Goal: Navigation & Orientation: Find specific page/section

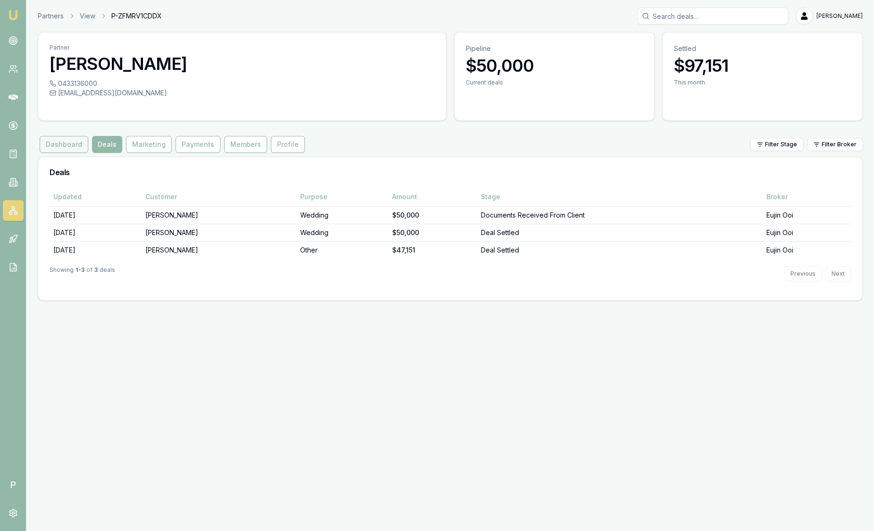
click at [68, 144] on button "Dashboard" at bounding box center [64, 144] width 49 height 17
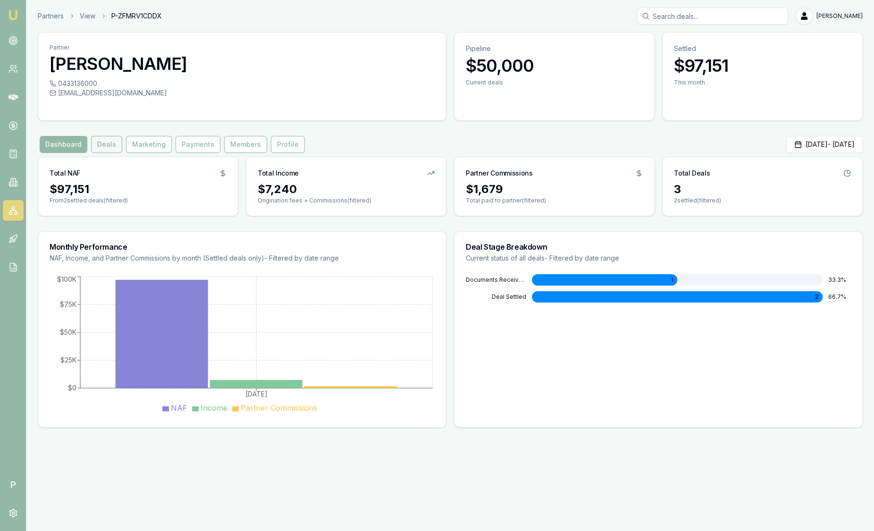
click at [110, 149] on button "Deals" at bounding box center [106, 144] width 31 height 17
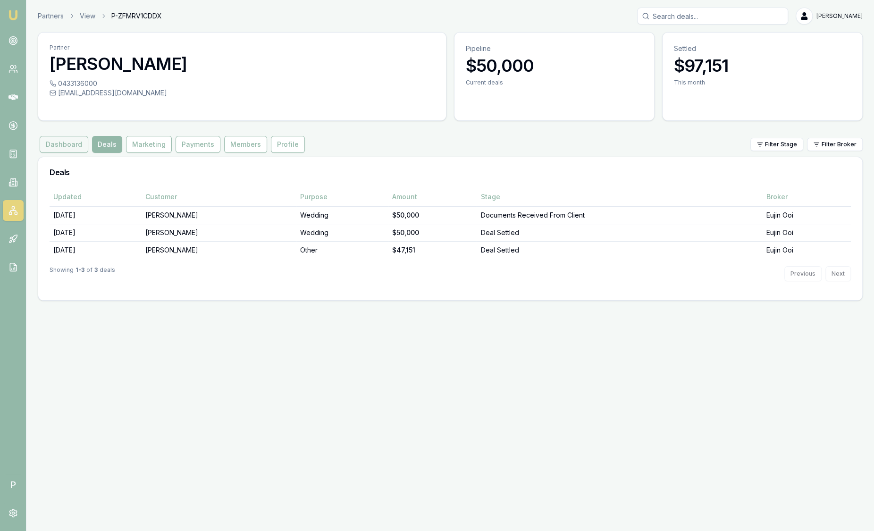
click at [78, 145] on button "Dashboard" at bounding box center [64, 144] width 49 height 17
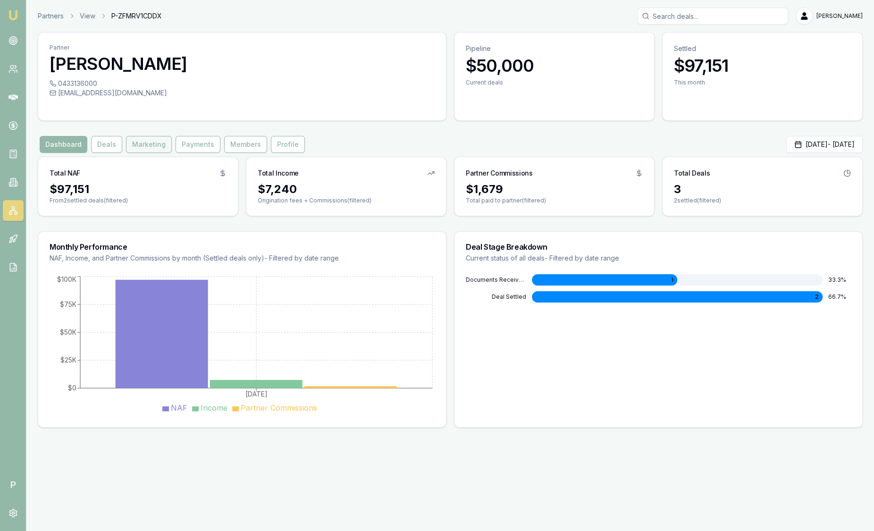
click at [150, 142] on button "Marketing" at bounding box center [149, 144] width 46 height 17
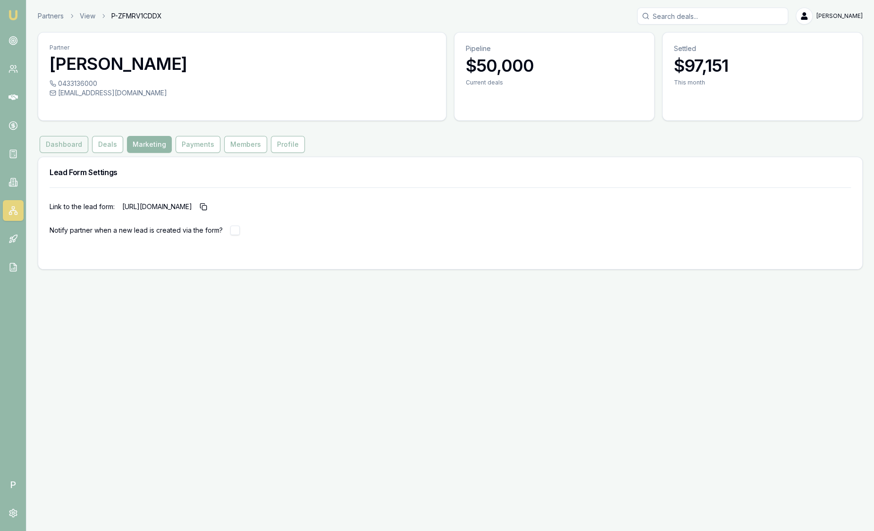
click at [62, 147] on button "Dashboard" at bounding box center [64, 144] width 49 height 17
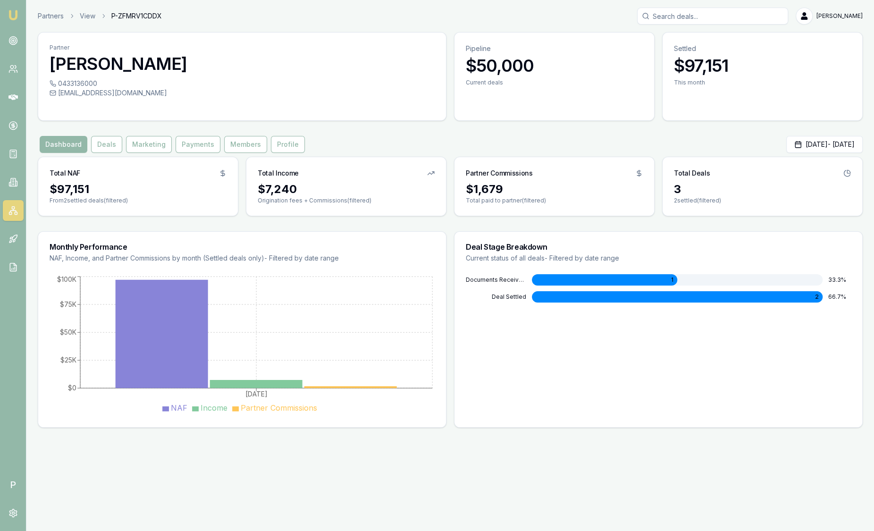
click at [13, 12] on img at bounding box center [13, 14] width 11 height 11
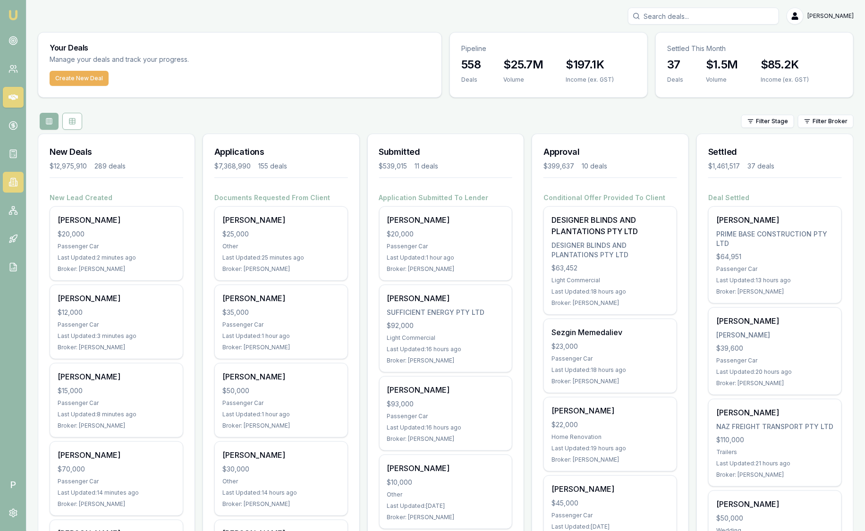
click at [12, 185] on icon at bounding box center [12, 182] width 9 height 9
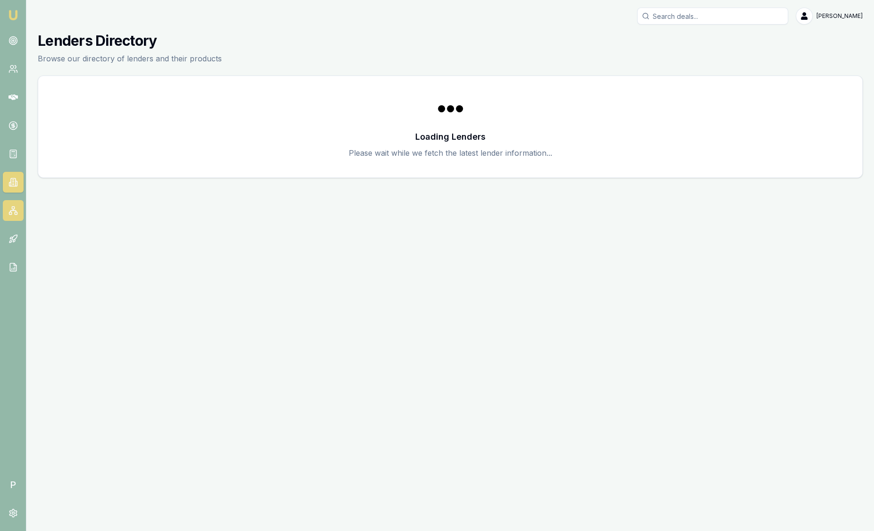
click at [15, 210] on icon at bounding box center [12, 210] width 9 height 9
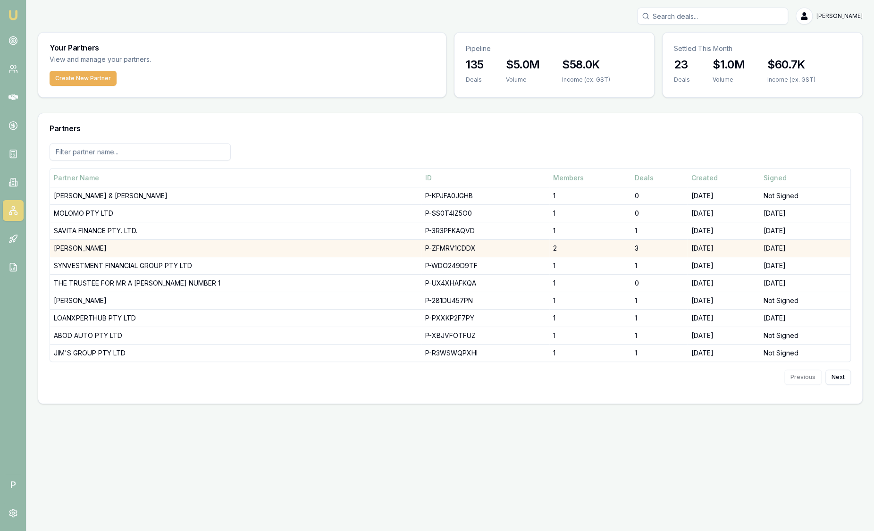
click at [73, 246] on td "DHANKHAR, SANJEEV" at bounding box center [236, 248] width 372 height 17
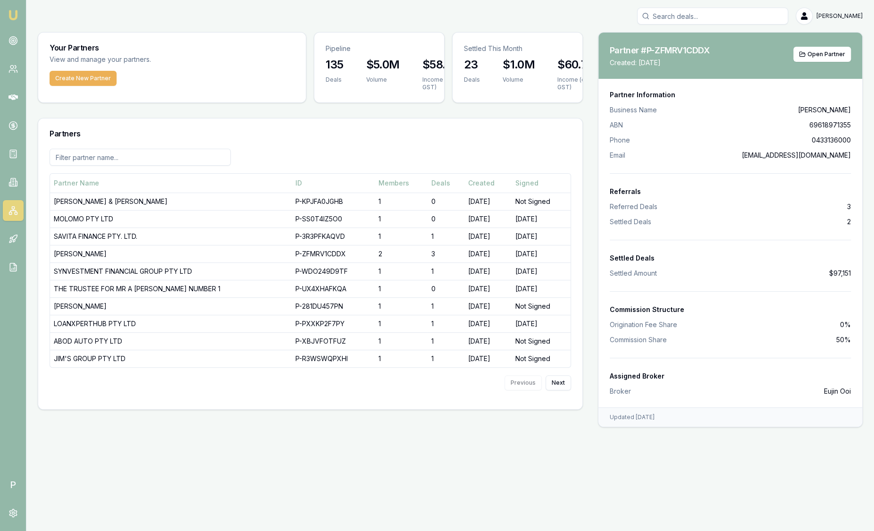
click at [824, 66] on div "Partner #P-ZFMRV1CDDX Copy Partner ID Created: 10 August 2025 Open Partner" at bounding box center [731, 56] width 264 height 46
click at [825, 57] on span "Open Partner" at bounding box center [827, 55] width 38 height 8
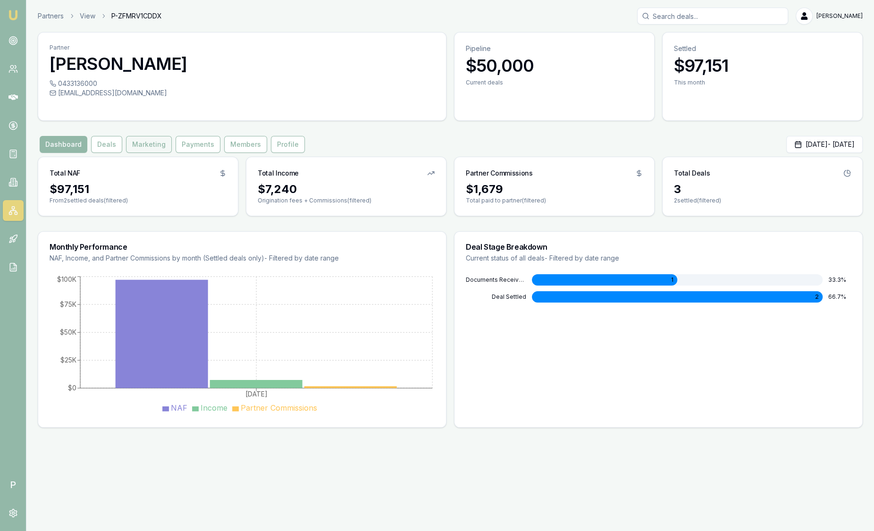
click at [135, 143] on button "Marketing" at bounding box center [149, 144] width 46 height 17
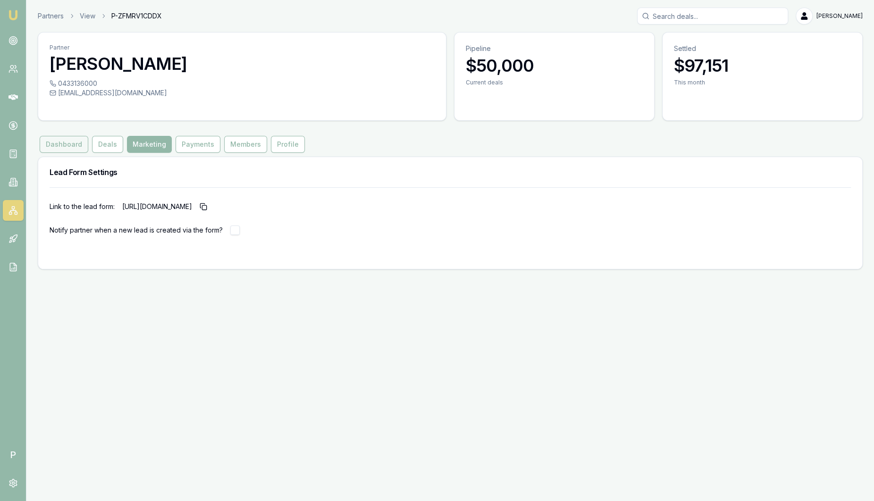
click at [67, 142] on button "Dashboard" at bounding box center [64, 144] width 49 height 17
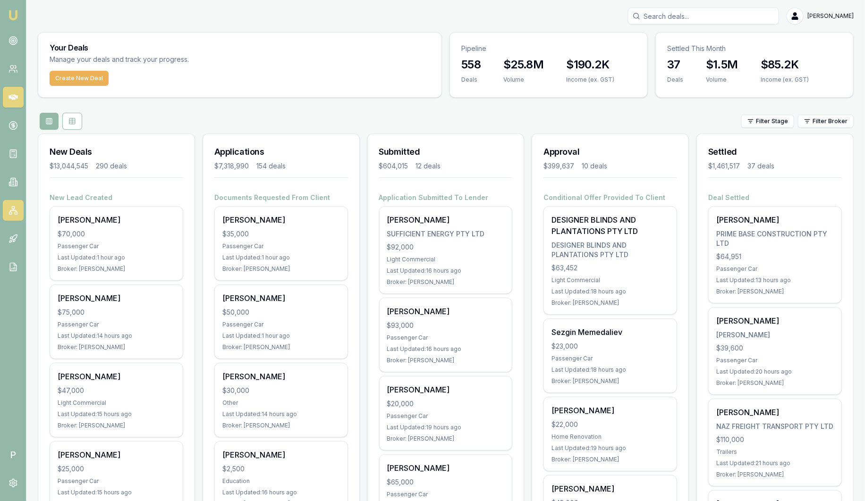
click at [17, 211] on icon at bounding box center [12, 210] width 9 height 9
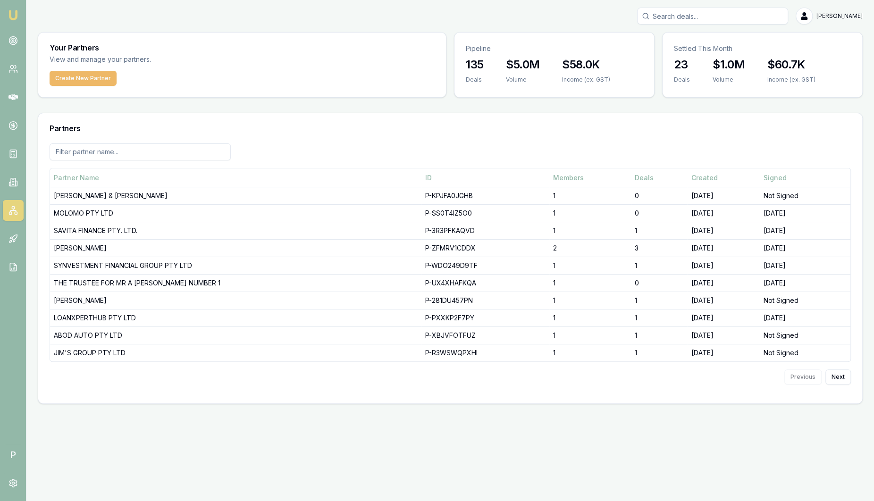
click at [93, 77] on button "Create New Partner" at bounding box center [83, 78] width 67 height 15
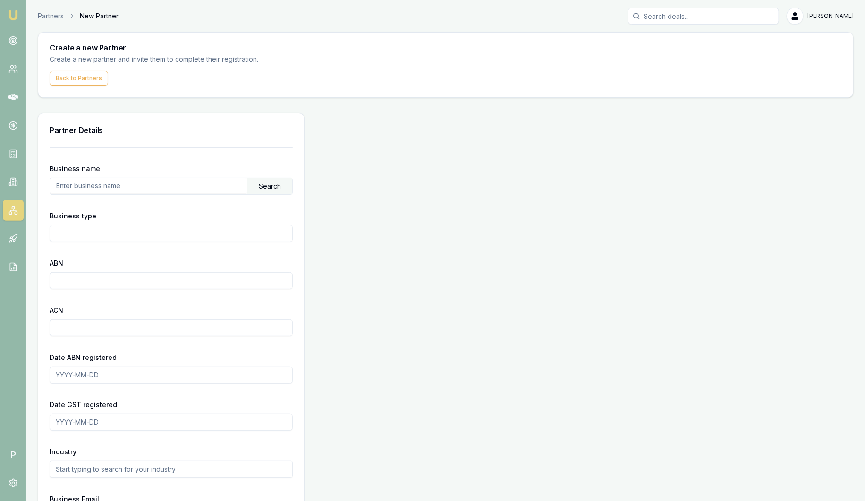
click at [91, 184] on input "text" at bounding box center [148, 185] width 197 height 15
click at [268, 193] on div "Search" at bounding box center [269, 186] width 45 height 16
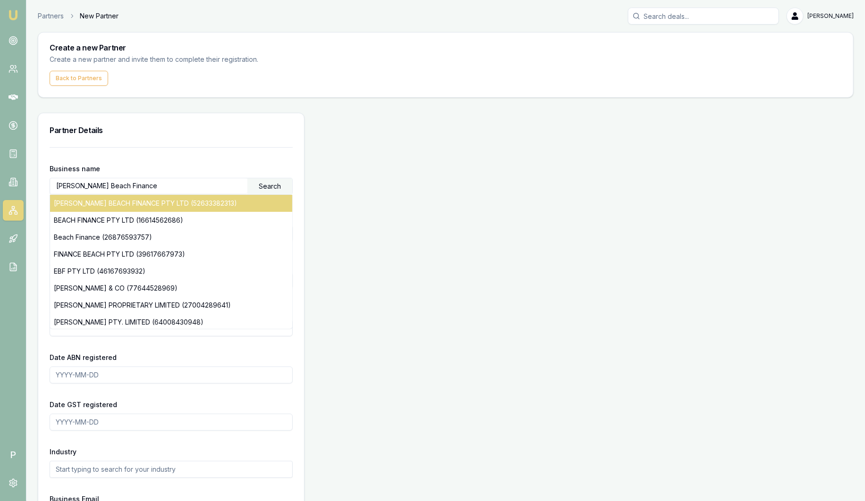
click at [197, 199] on div "ELWOOD BEACH FINANCE PTY LTD (52633382313)" at bounding box center [171, 203] width 242 height 17
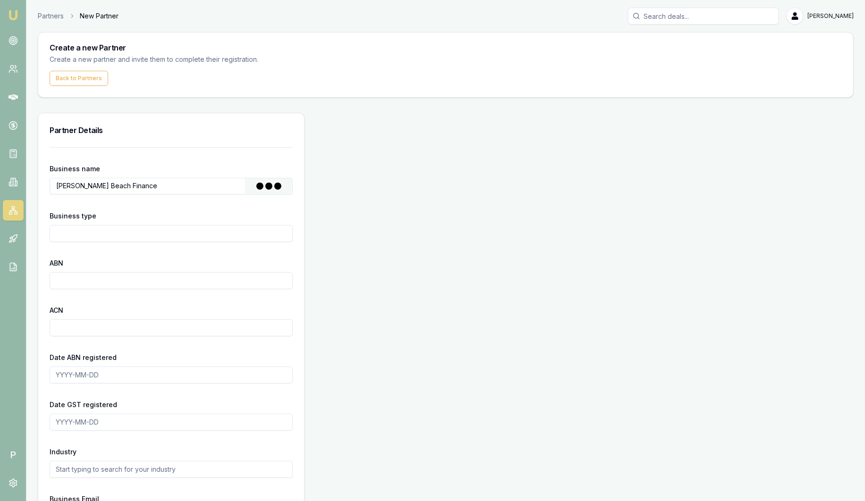
type input "ELWOOD BEACH FINANCE PTY LTD"
type input "Australian Private Company"
type input "52633382313"
type input "633382313"
type input "2019-05-10"
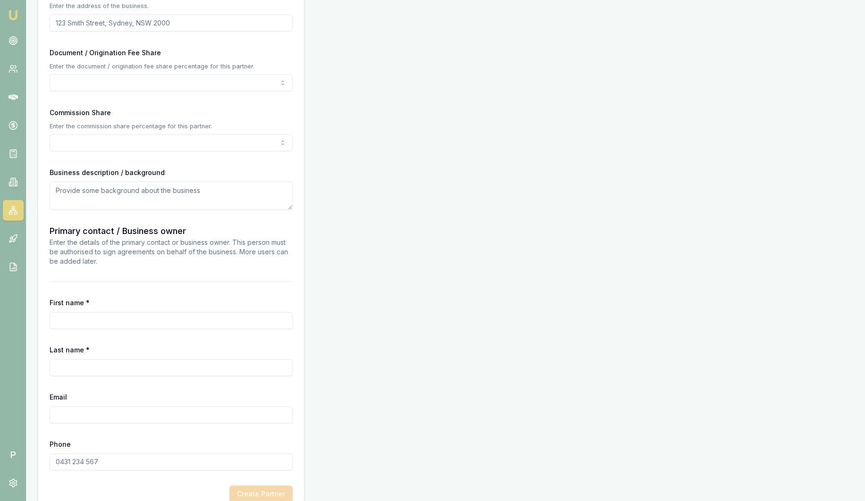
scroll to position [656, 0]
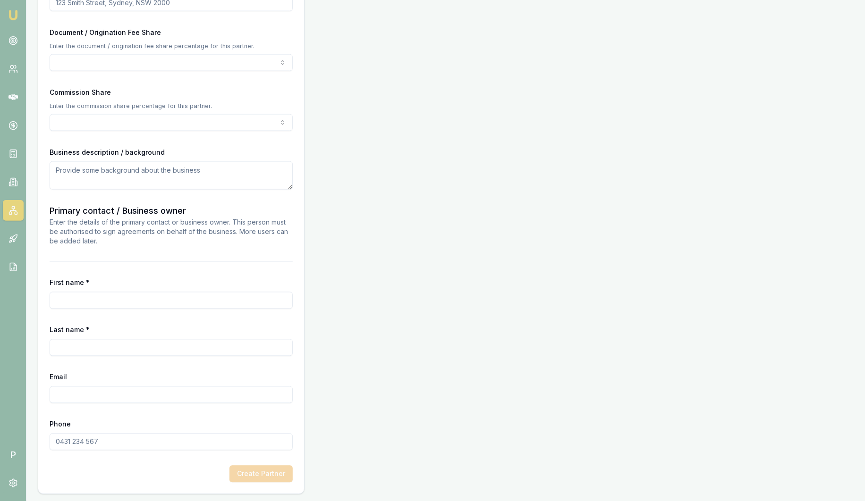
click at [98, 290] on div "First name *" at bounding box center [171, 293] width 243 height 32
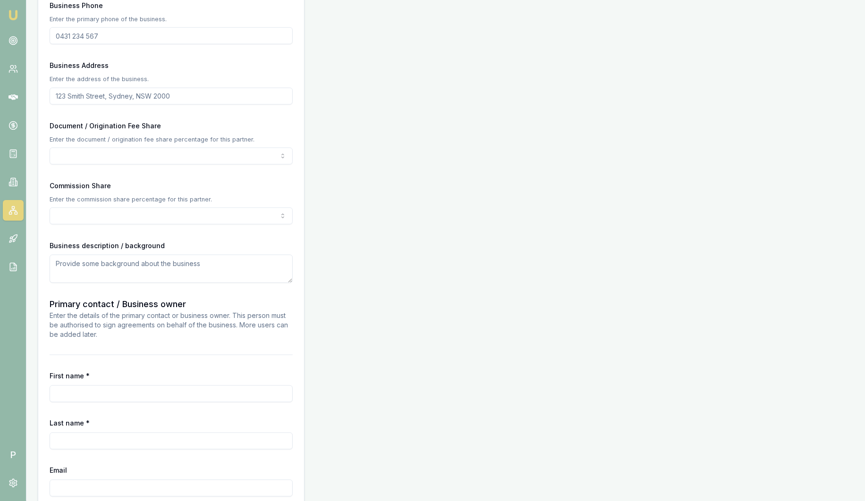
scroll to position [538, 0]
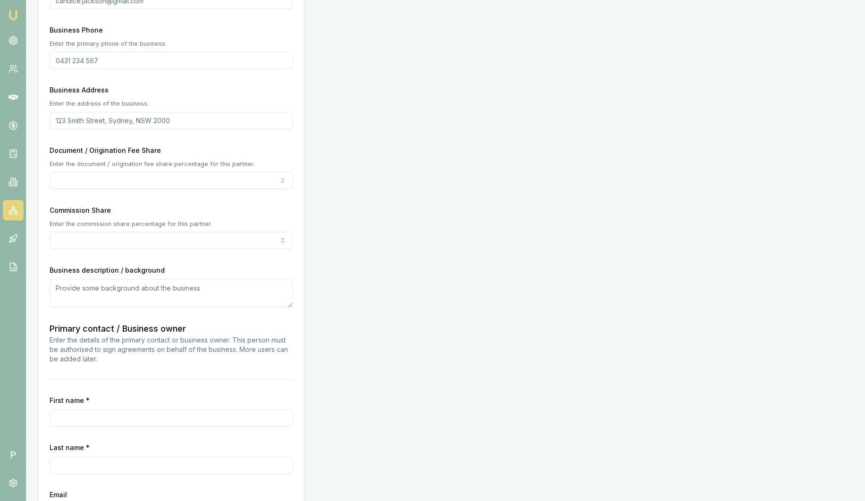
click at [124, 231] on div "Commission Share Enter the commission share percentage for this partner. 0% 5% …" at bounding box center [171, 226] width 243 height 45
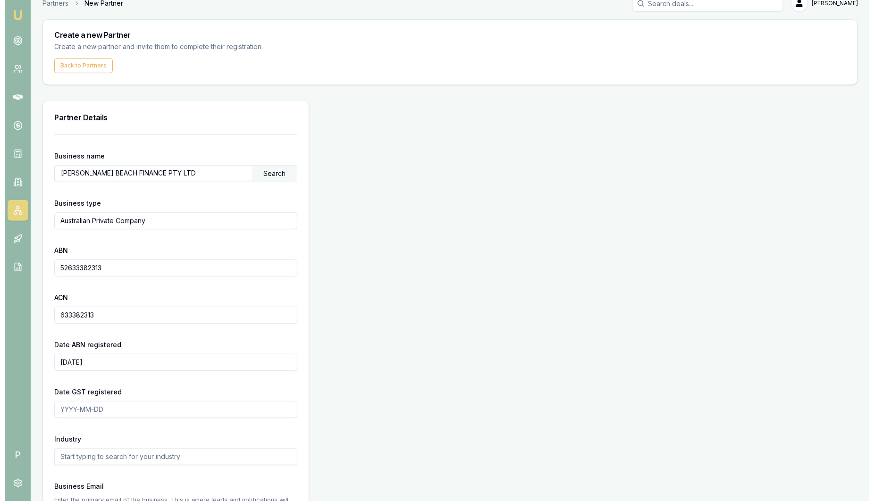
scroll to position [0, 0]
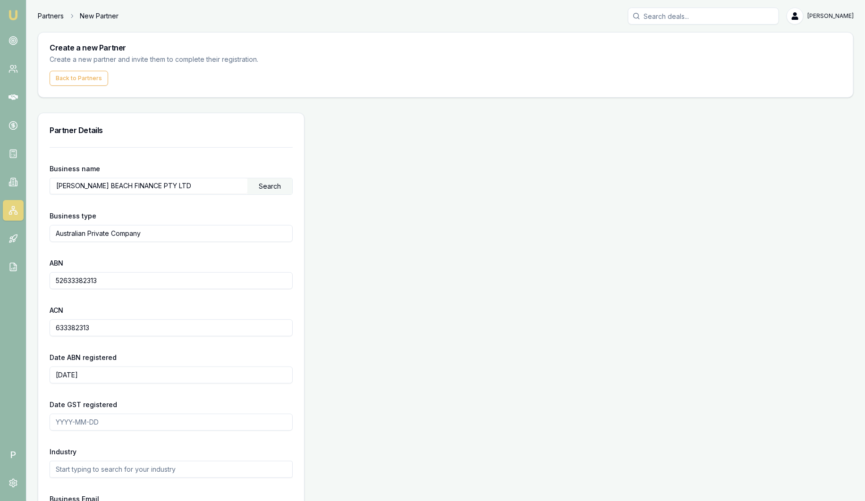
click at [51, 20] on link "Partners" at bounding box center [51, 15] width 26 height 9
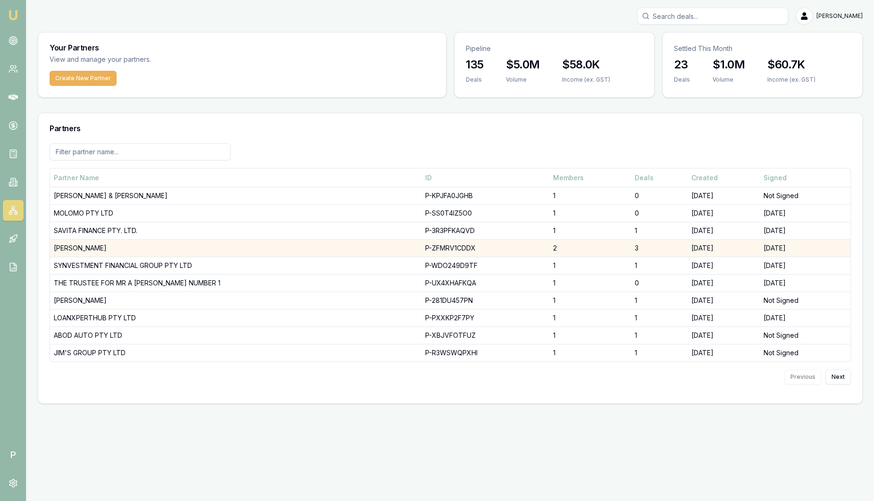
click at [119, 248] on td "DHANKHAR, SANJEEV" at bounding box center [236, 248] width 372 height 17
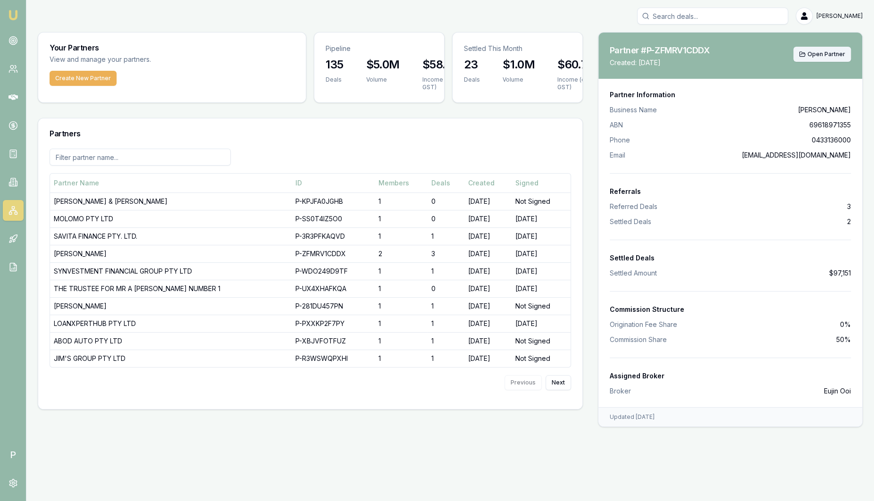
click at [832, 55] on span "Open Partner" at bounding box center [827, 55] width 38 height 8
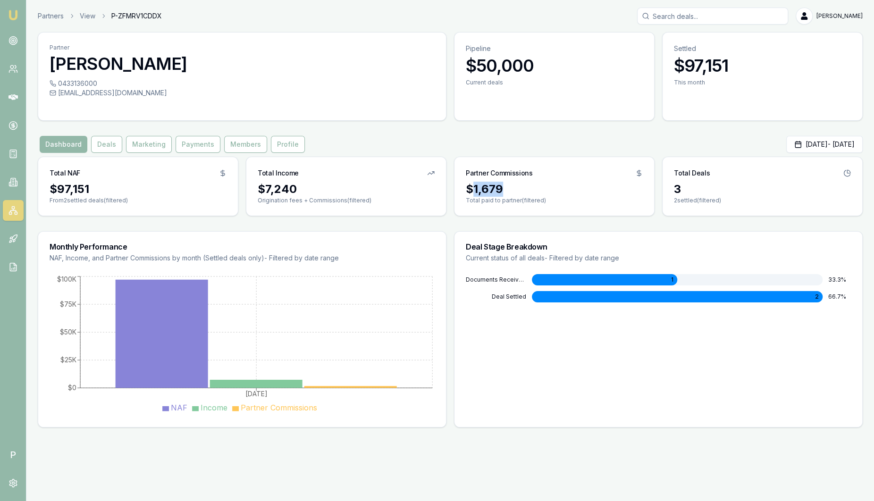
drag, startPoint x: 506, startPoint y: 189, endPoint x: 470, endPoint y: 193, distance: 36.6
click at [470, 193] on div "$1,679" at bounding box center [554, 189] width 177 height 15
drag, startPoint x: 470, startPoint y: 193, endPoint x: 573, endPoint y: 181, distance: 103.6
click at [573, 181] on div "Partner Commissions $1,679 Total paid to partner (filtered)" at bounding box center [554, 186] width 201 height 59
drag, startPoint x: 573, startPoint y: 181, endPoint x: 558, endPoint y: 196, distance: 20.7
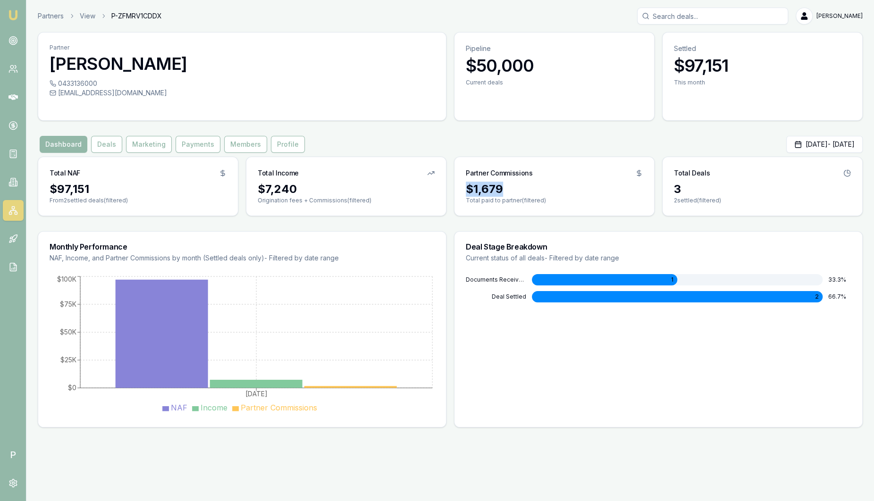
click at [558, 196] on div "$1,679" at bounding box center [554, 189] width 177 height 15
click at [110, 146] on button "Deals" at bounding box center [106, 144] width 31 height 17
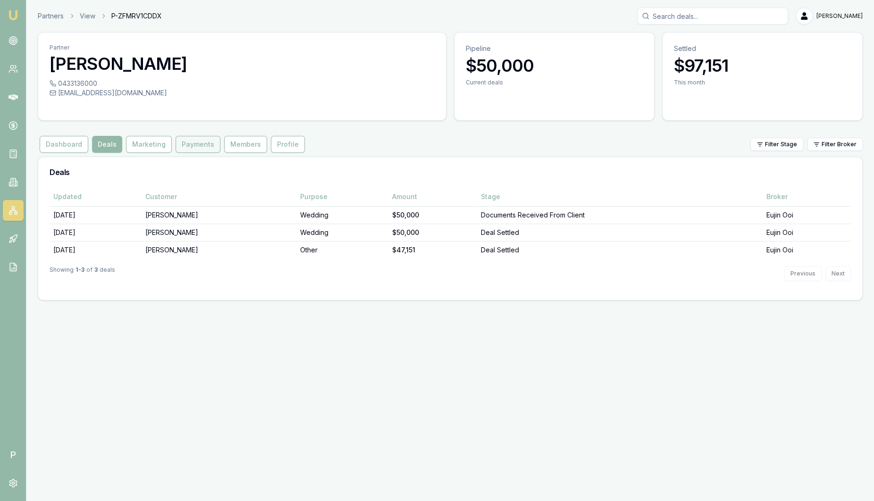
click at [191, 147] on button "Payments" at bounding box center [198, 144] width 45 height 17
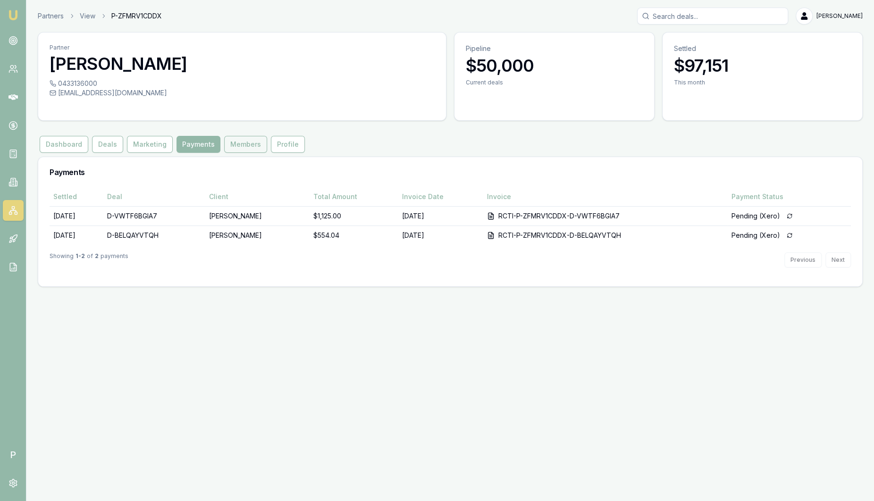
click at [249, 148] on button "Members" at bounding box center [245, 144] width 43 height 17
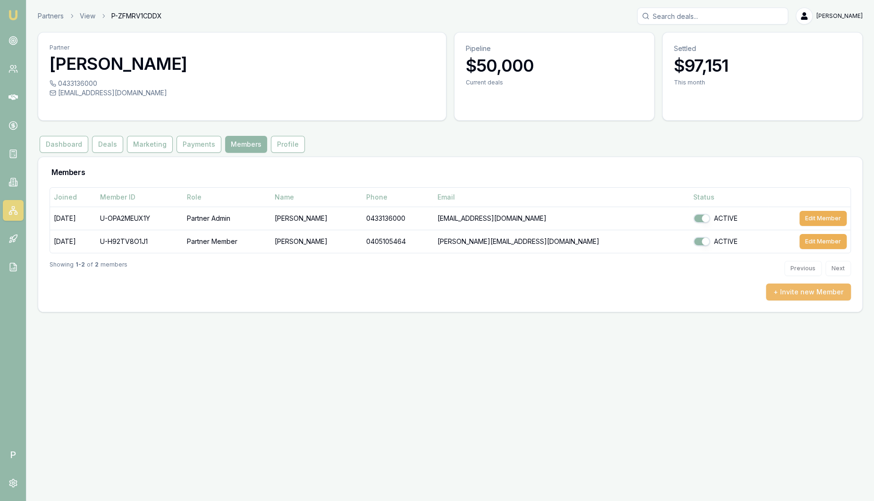
click at [803, 290] on button "+ Invite new Member" at bounding box center [808, 292] width 85 height 17
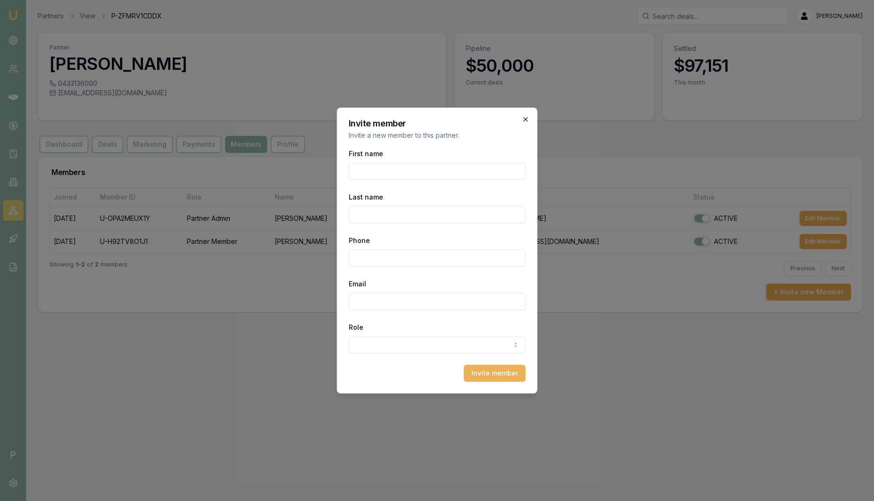
click at [528, 118] on icon "button" at bounding box center [526, 120] width 8 height 8
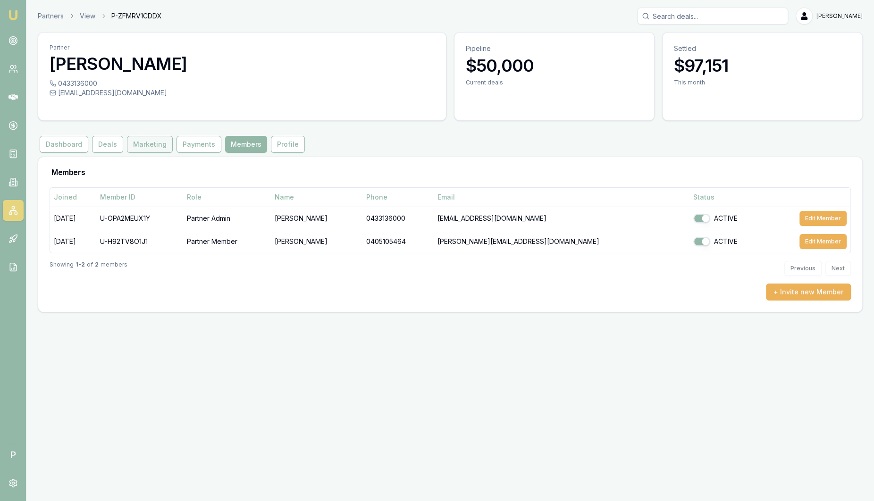
click at [139, 148] on button "Marketing" at bounding box center [150, 144] width 46 height 17
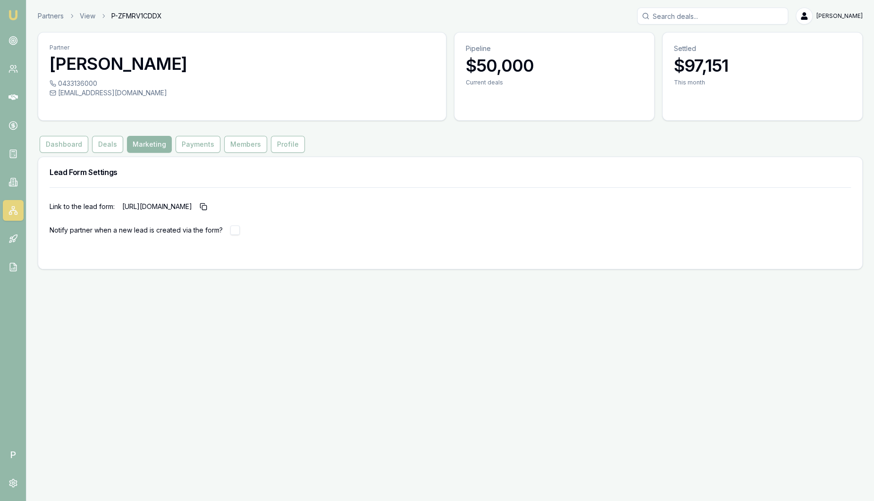
drag, startPoint x: 383, startPoint y: 209, endPoint x: 121, endPoint y: 206, distance: 262.0
click at [121, 206] on div "Link to the lead form: [URL][DOMAIN_NAME]" at bounding box center [451, 206] width 802 height 15
drag, startPoint x: 121, startPoint y: 206, endPoint x: 134, endPoint y: 208, distance: 12.8
copy p "[URL][DOMAIN_NAME]"
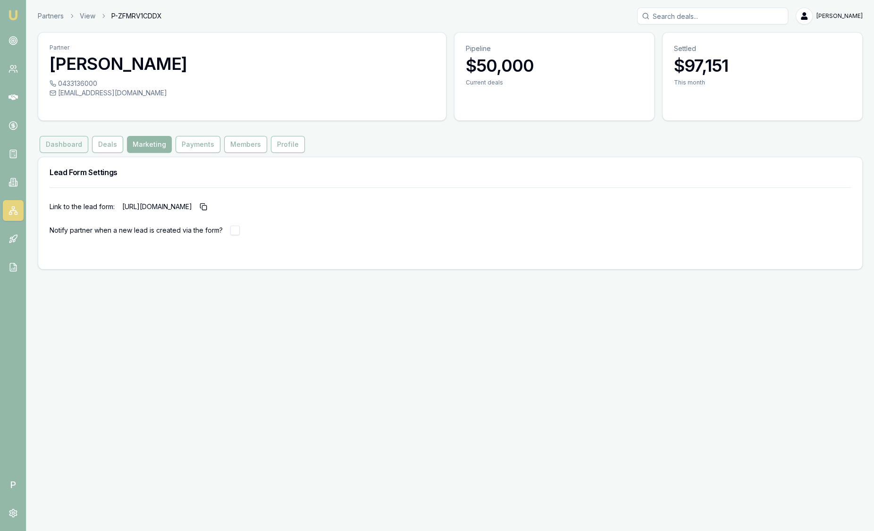
click at [77, 144] on button "Dashboard" at bounding box center [64, 144] width 49 height 17
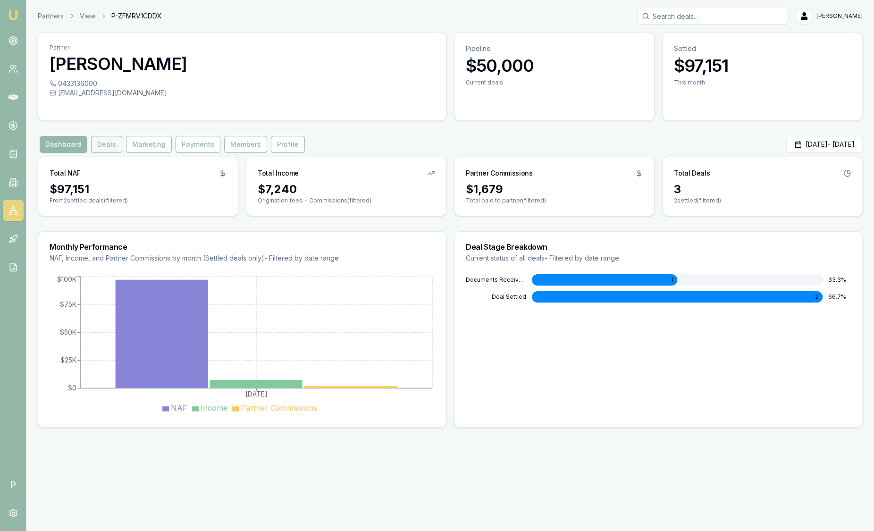
click at [106, 146] on button "Deals" at bounding box center [106, 144] width 31 height 17
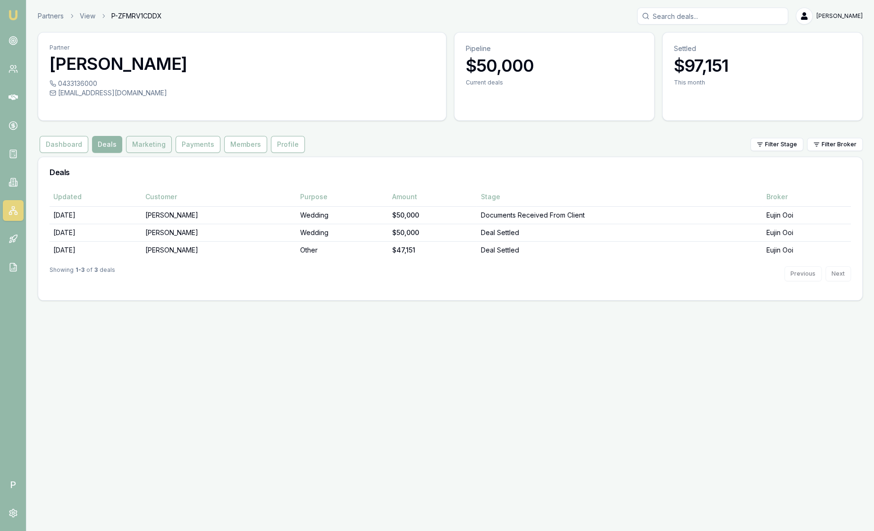
click at [137, 144] on button "Marketing" at bounding box center [149, 144] width 46 height 17
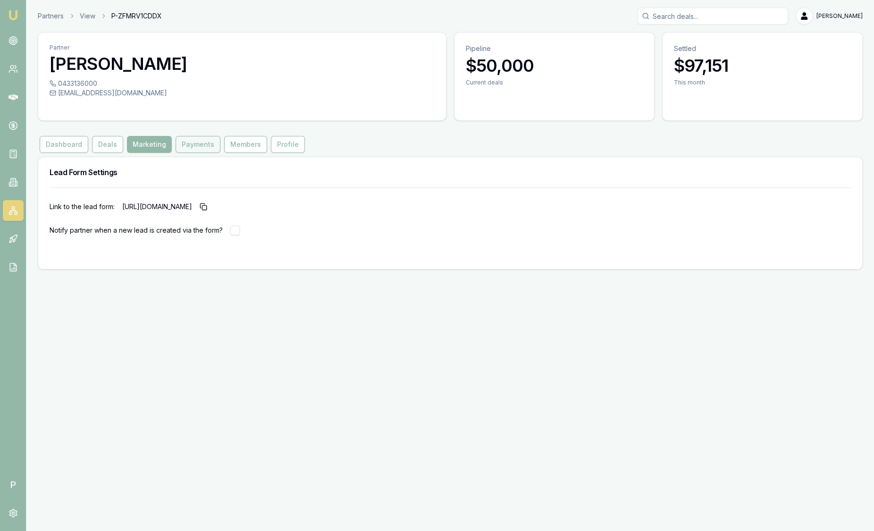
click at [203, 144] on button "Payments" at bounding box center [198, 144] width 45 height 17
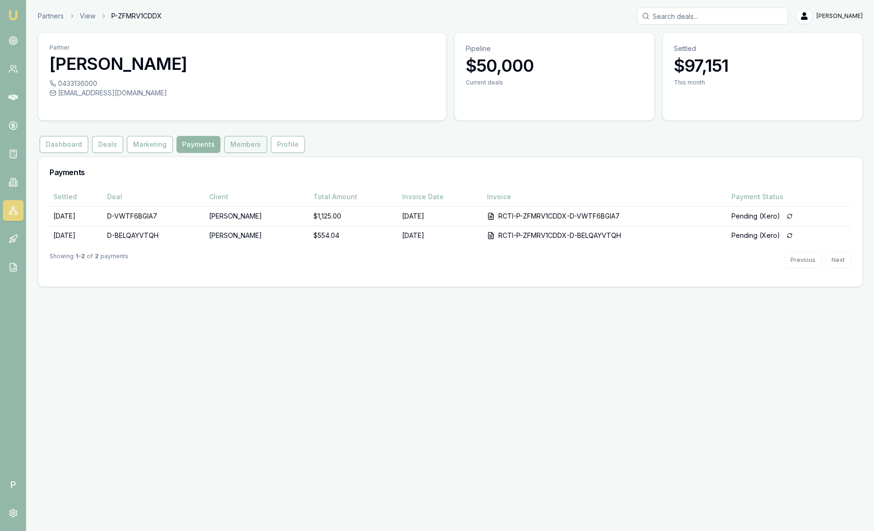
click at [246, 145] on button "Members" at bounding box center [245, 144] width 43 height 17
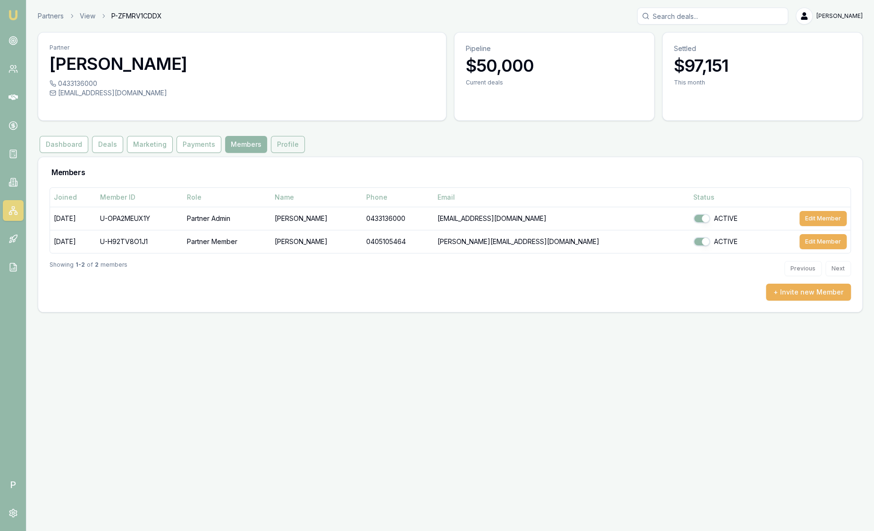
click at [284, 146] on button "Profile" at bounding box center [288, 144] width 34 height 17
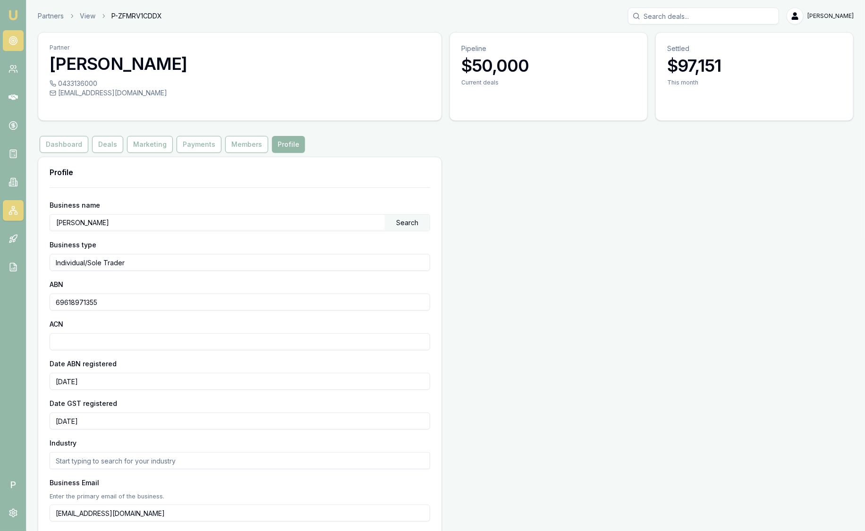
click at [12, 48] on link at bounding box center [13, 40] width 21 height 21
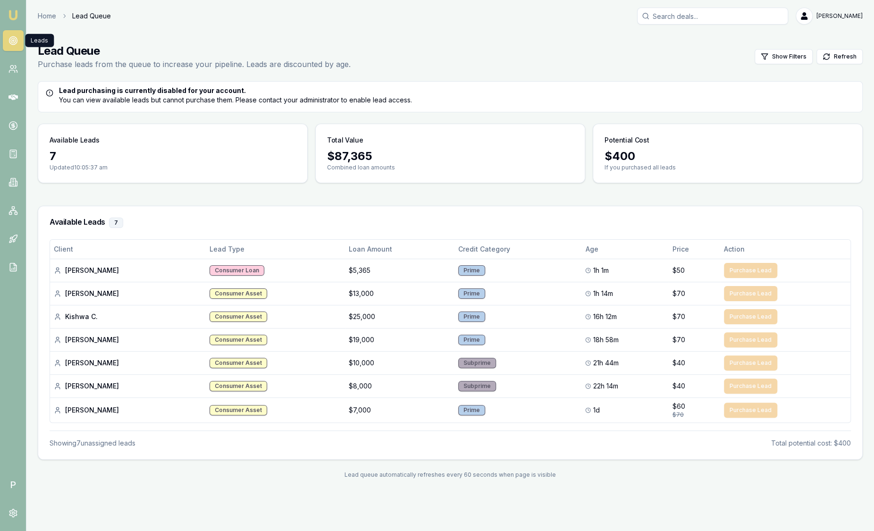
click at [9, 14] on img at bounding box center [13, 14] width 11 height 11
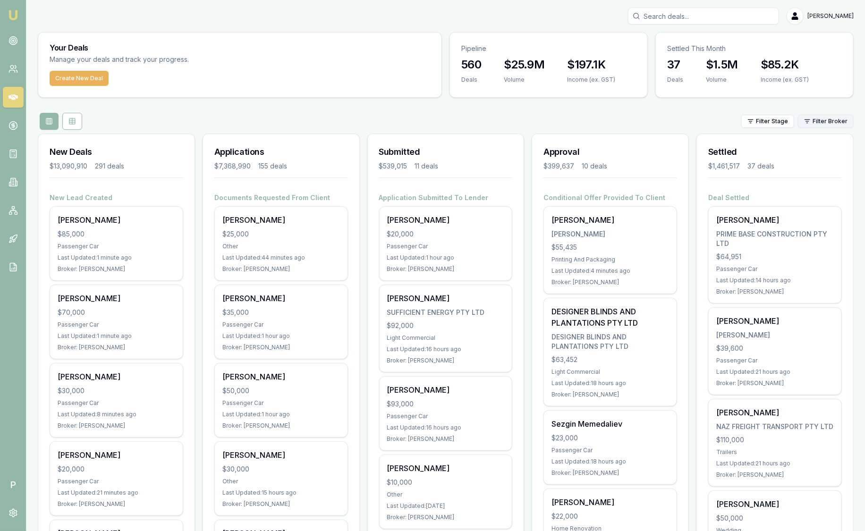
click at [820, 120] on html "Emu Broker P Sam Crouch Toggle Menu Your Deals Manage your deals and track your…" at bounding box center [432, 265] width 865 height 531
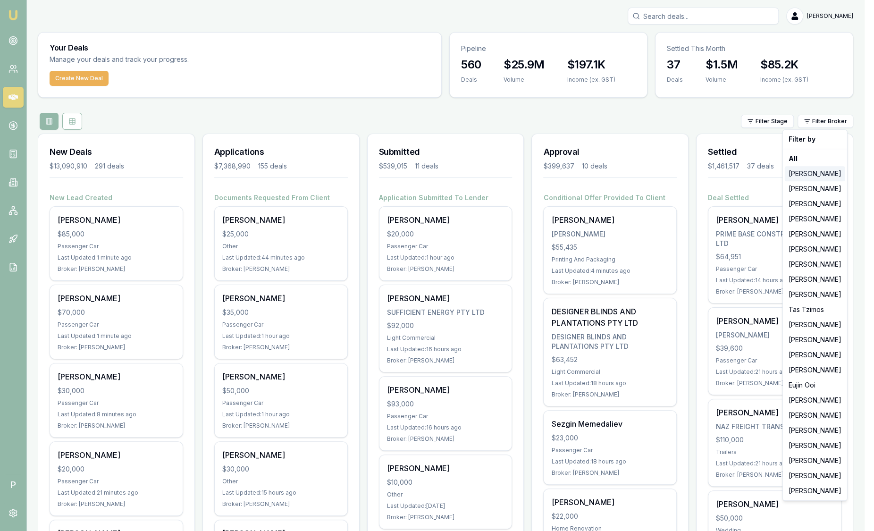
click at [816, 176] on div "[PERSON_NAME]" at bounding box center [815, 173] width 60 height 15
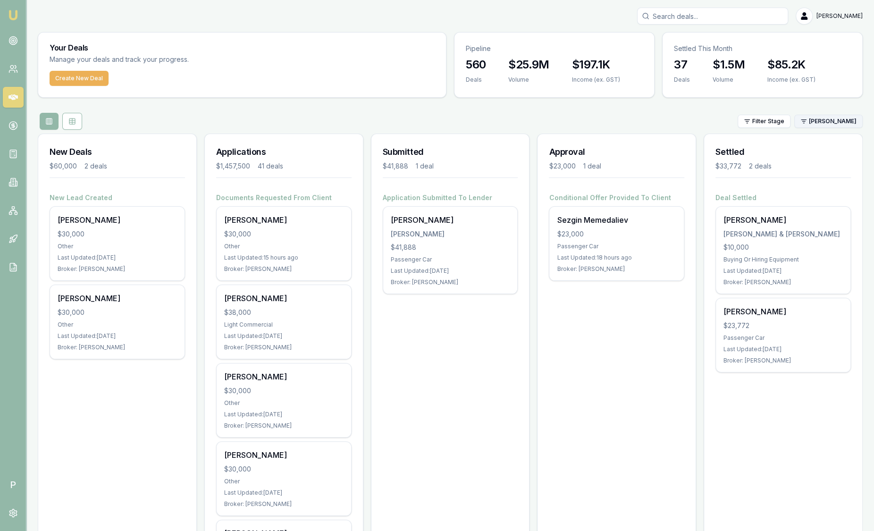
click at [806, 122] on html "Emu Broker P Sam Crouch Toggle Menu Your Deals Manage your deals and track your…" at bounding box center [437, 265] width 874 height 531
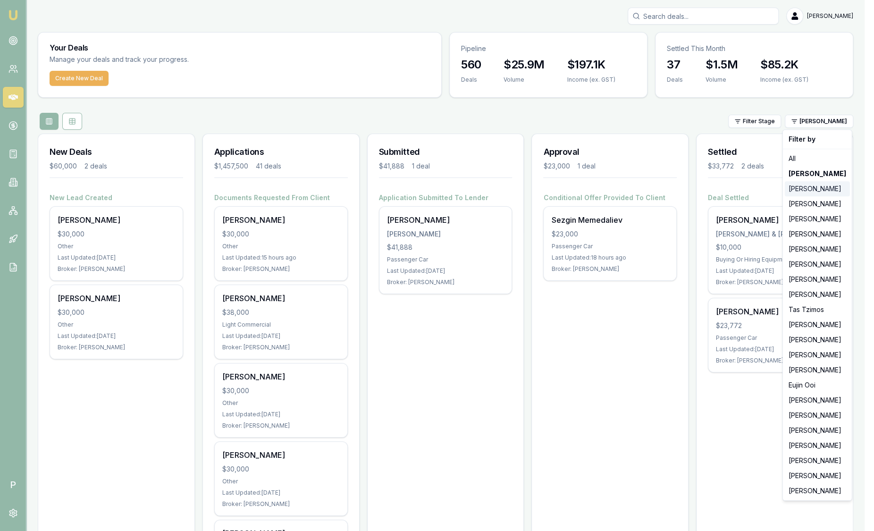
click at [807, 187] on div "[PERSON_NAME]" at bounding box center [817, 188] width 65 height 15
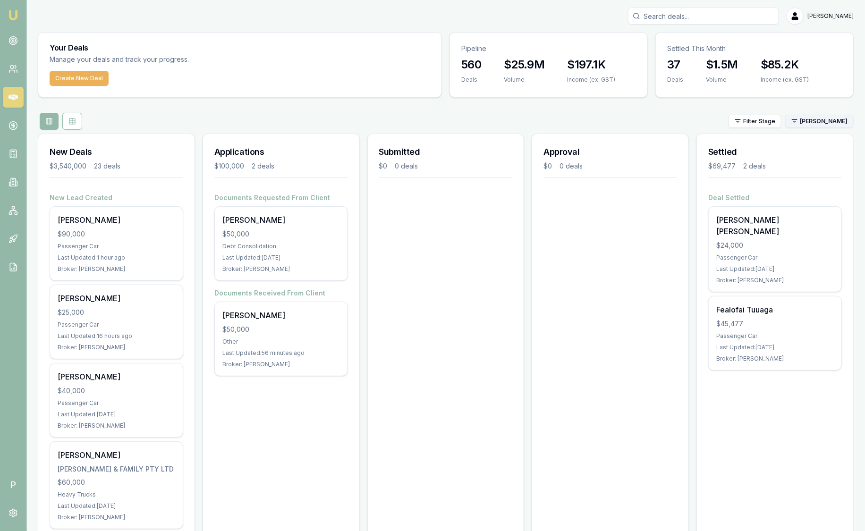
click at [816, 120] on html "Emu Broker P Sam Crouch Toggle Menu Your Deals Manage your deals and track your…" at bounding box center [432, 265] width 865 height 531
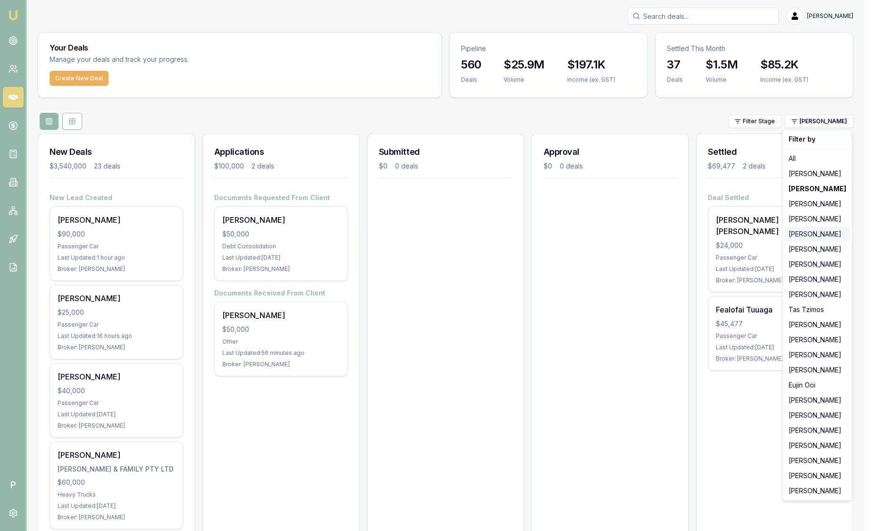
click at [809, 235] on div "[PERSON_NAME]" at bounding box center [817, 234] width 65 height 15
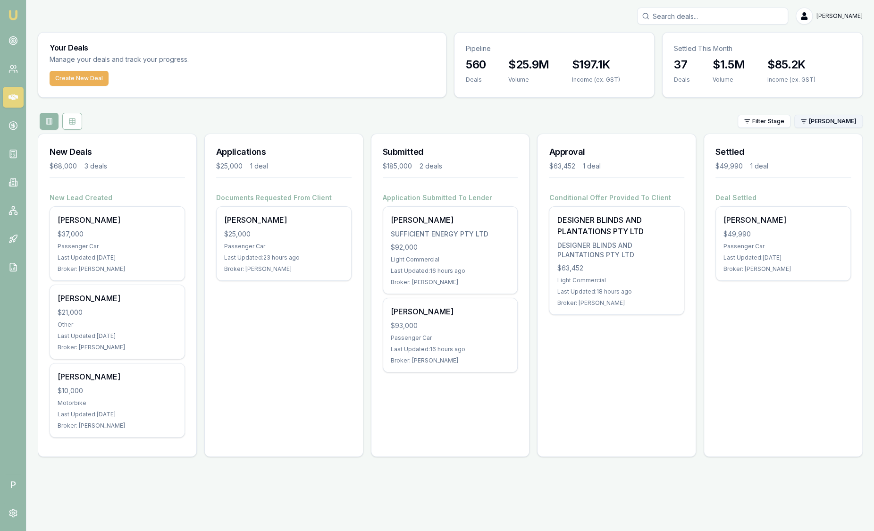
click at [825, 119] on html "Emu Broker P Sam Crouch Toggle Menu Your Deals Manage your deals and track your…" at bounding box center [437, 265] width 874 height 531
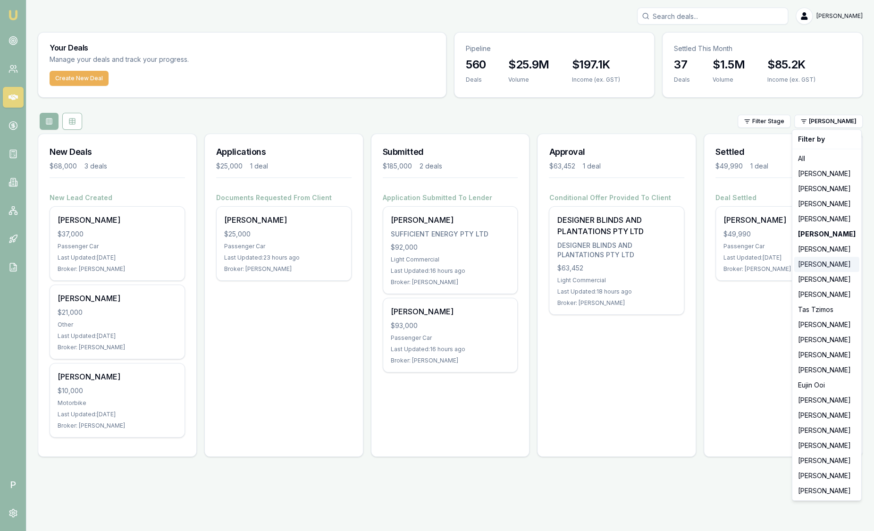
click at [824, 267] on div "[PERSON_NAME]" at bounding box center [827, 264] width 65 height 15
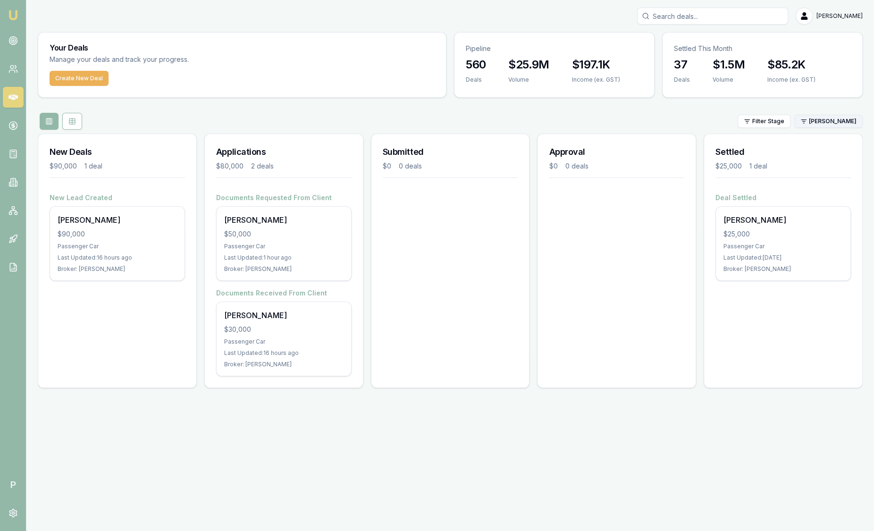
click at [837, 121] on html "Emu Broker P Sam Crouch Toggle Menu Your Deals Manage your deals and track your…" at bounding box center [437, 265] width 874 height 531
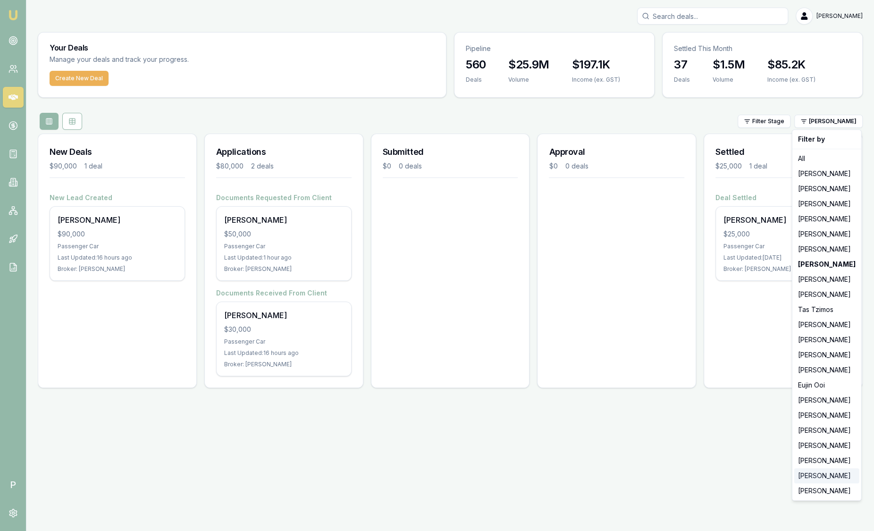
click at [830, 480] on div "Jack Armstrong" at bounding box center [827, 475] width 65 height 15
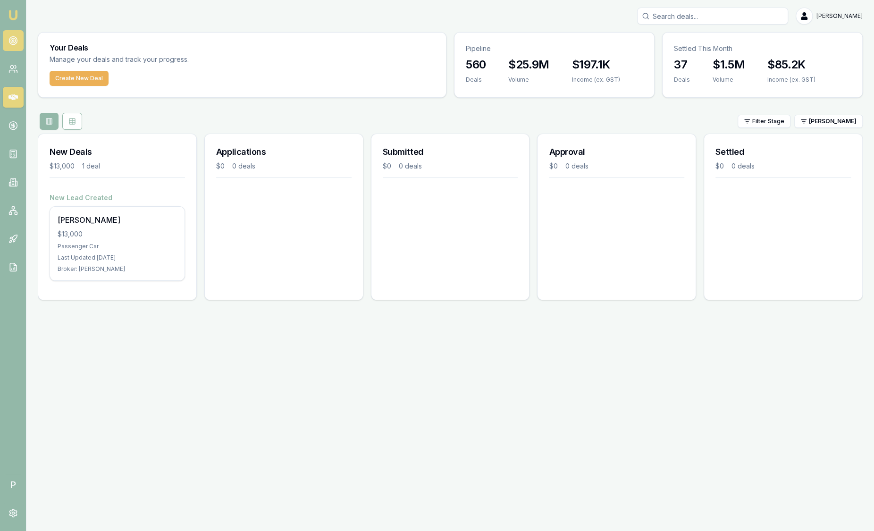
click at [8, 42] on icon at bounding box center [12, 40] width 9 height 9
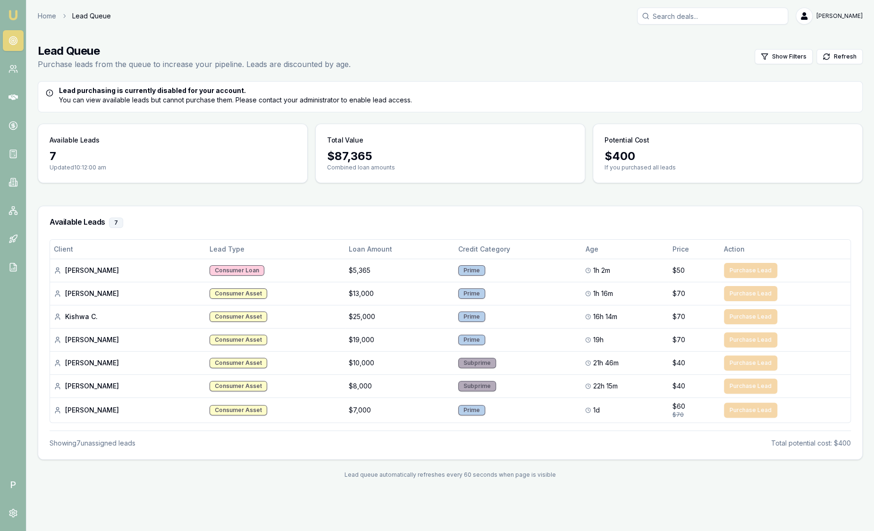
click at [17, 20] on img at bounding box center [13, 14] width 11 height 11
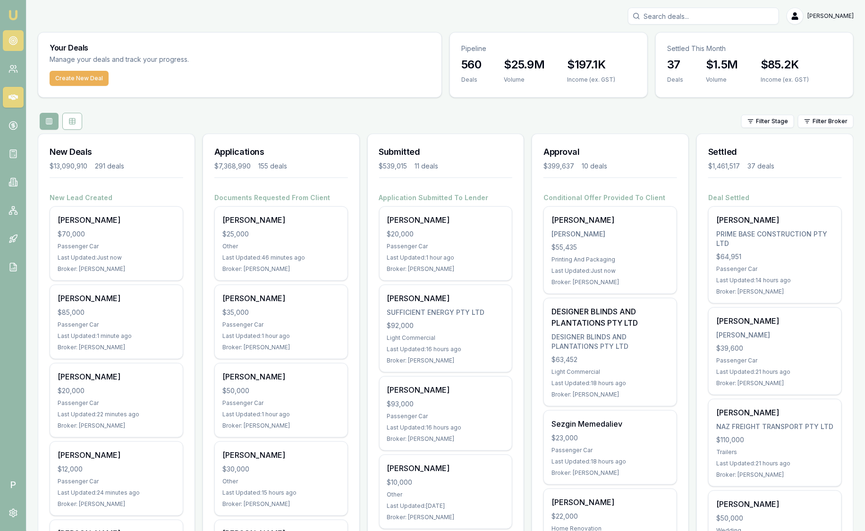
click at [17, 40] on link at bounding box center [13, 40] width 21 height 21
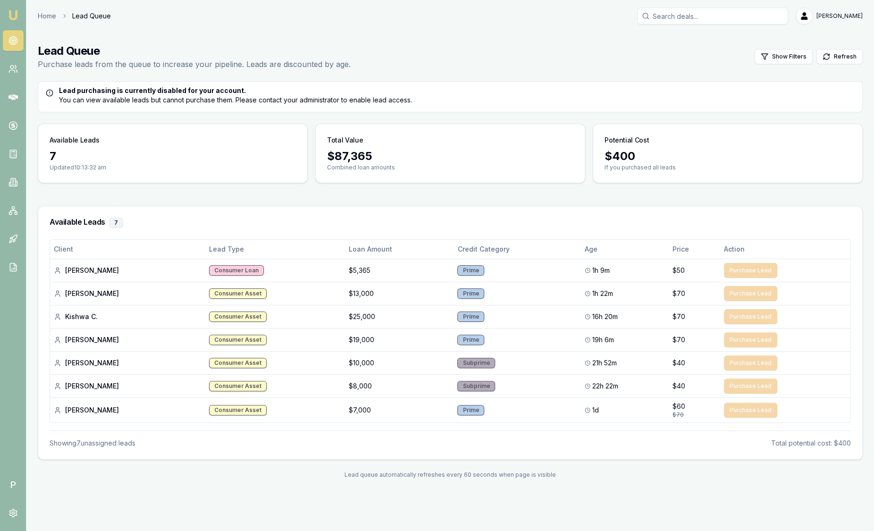
click at [13, 9] on img at bounding box center [13, 14] width 11 height 11
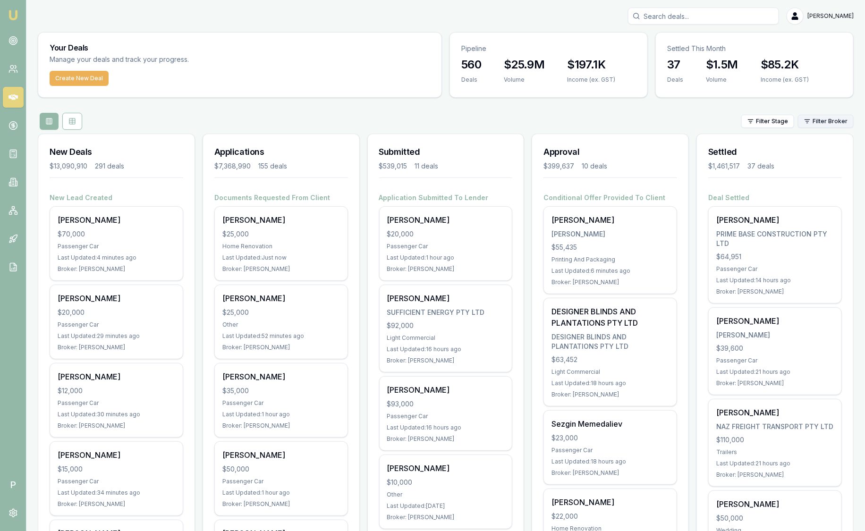
click at [821, 125] on html "Emu Broker P Sam Crouch Toggle Menu Your Deals Manage your deals and track your…" at bounding box center [432, 265] width 865 height 531
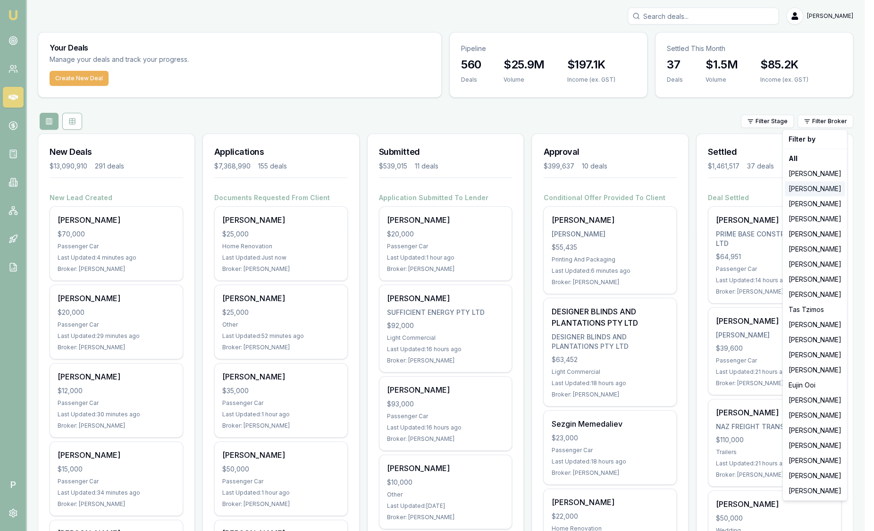
click at [817, 194] on div "[PERSON_NAME]" at bounding box center [815, 188] width 60 height 15
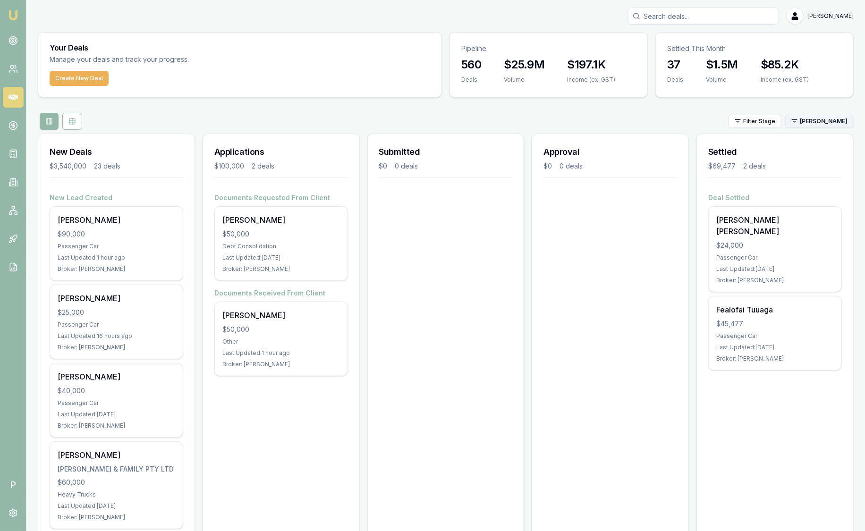
click at [818, 123] on html "Emu Broker P Sam Crouch Toggle Menu Your Deals Manage your deals and track your…" at bounding box center [432, 265] width 865 height 531
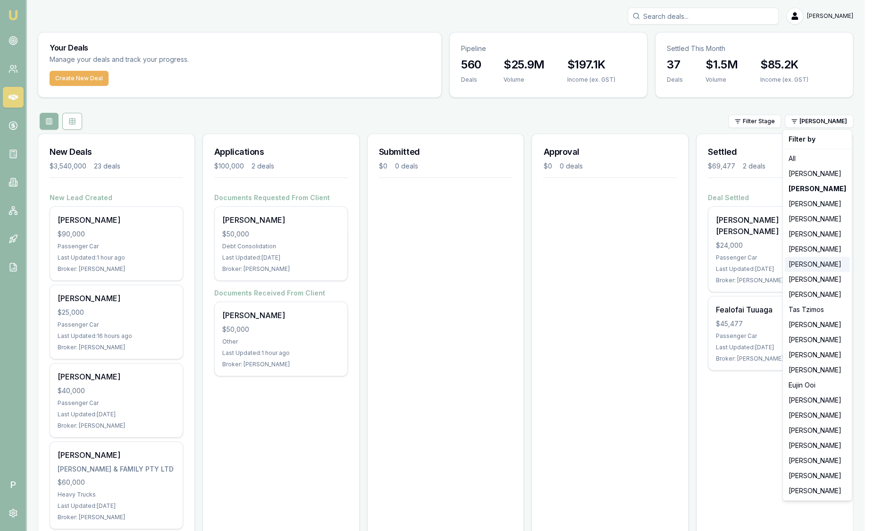
click at [812, 260] on div "[PERSON_NAME]" at bounding box center [817, 264] width 65 height 15
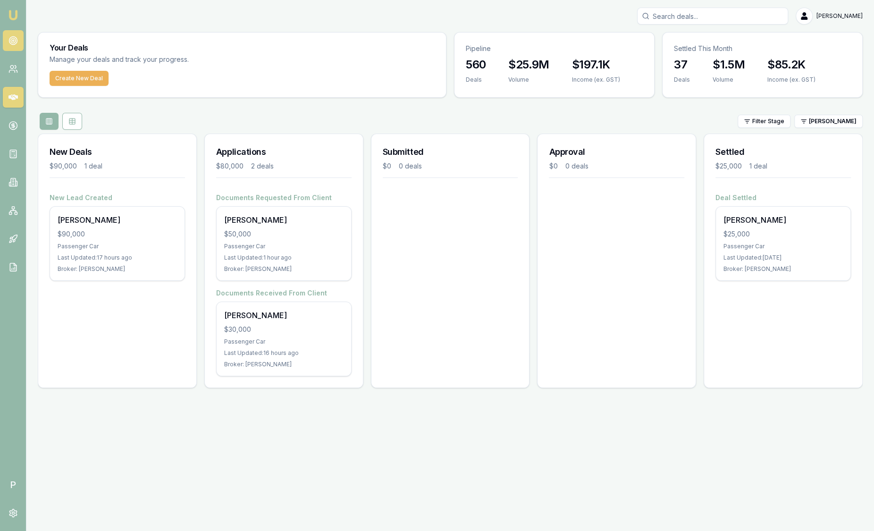
click at [14, 46] on link at bounding box center [13, 40] width 21 height 21
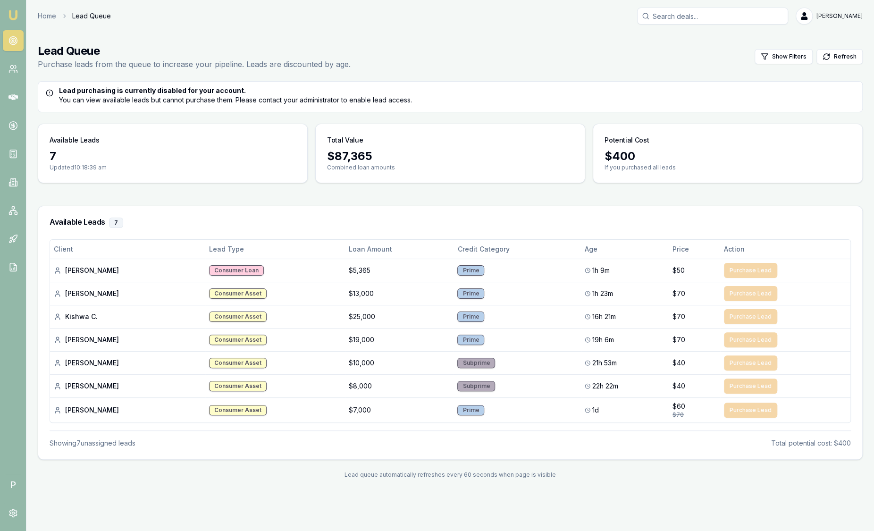
click at [20, 10] on link "Emu Broker" at bounding box center [13, 15] width 15 height 15
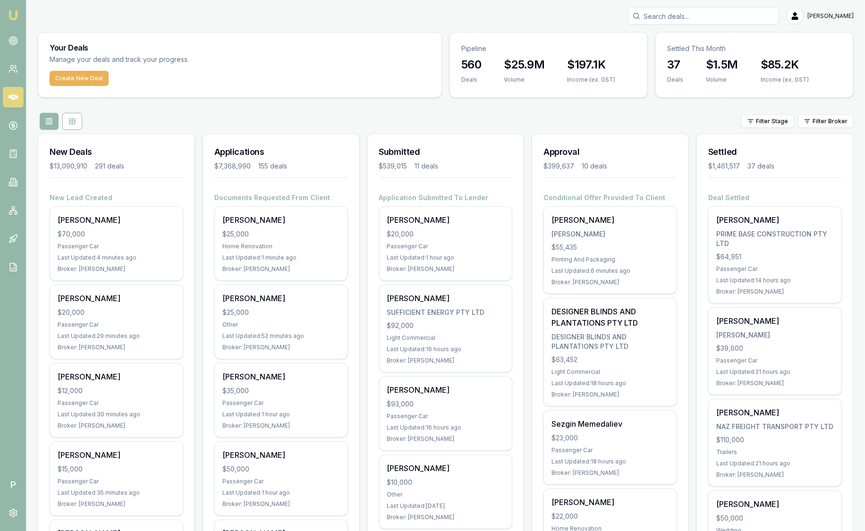
click at [831, 120] on html "Emu Broker P Sam Crouch Toggle Menu Your Deals Manage your deals and track your…" at bounding box center [432, 265] width 865 height 531
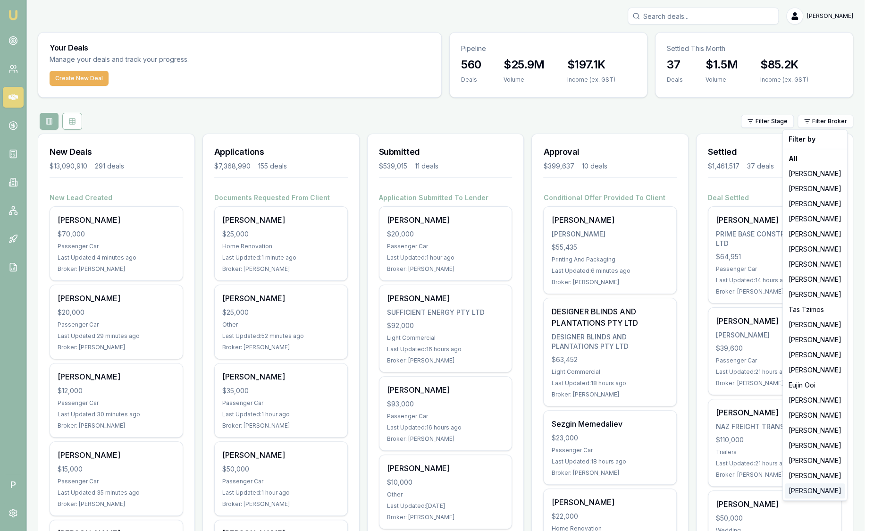
click at [827, 491] on div "[PERSON_NAME]" at bounding box center [815, 490] width 60 height 15
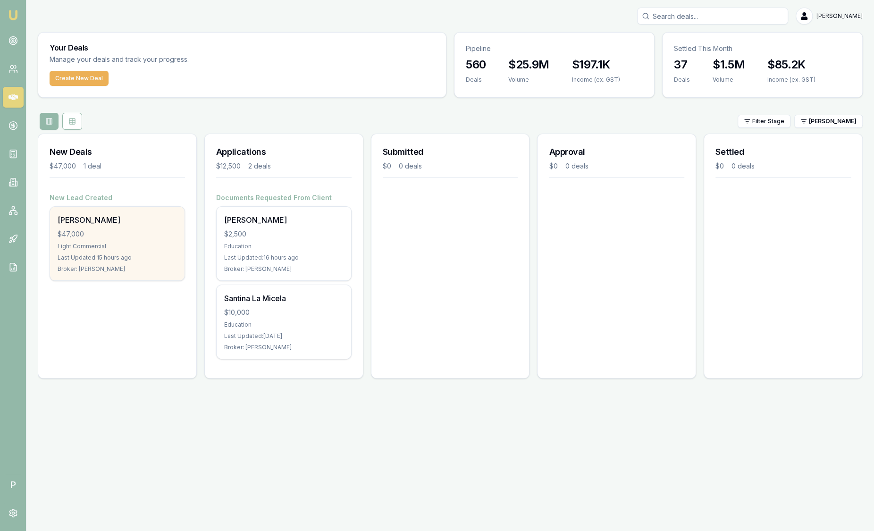
click at [151, 256] on div "Last Updated: 15 hours ago" at bounding box center [117, 258] width 119 height 8
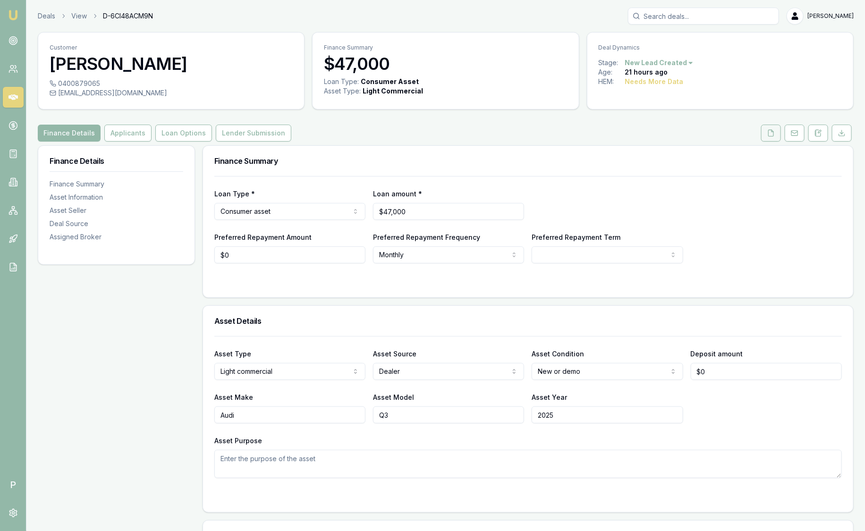
click at [776, 136] on button at bounding box center [771, 133] width 20 height 17
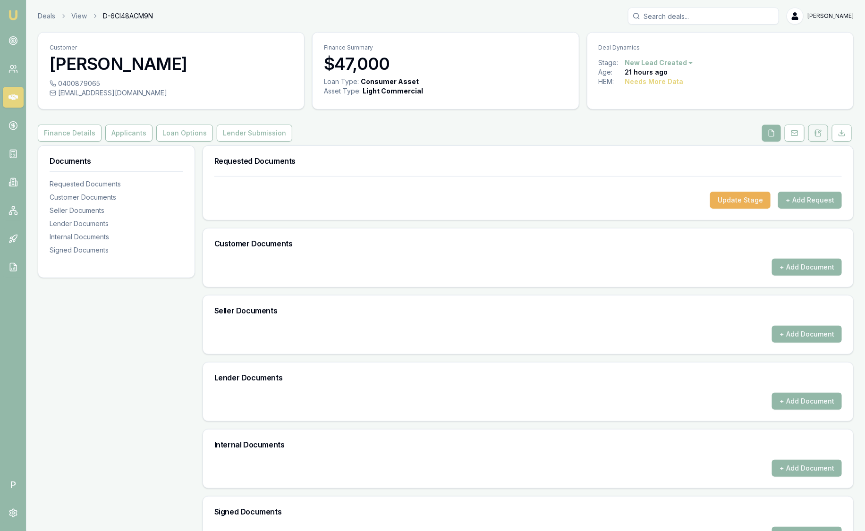
click at [826, 132] on button at bounding box center [818, 133] width 20 height 17
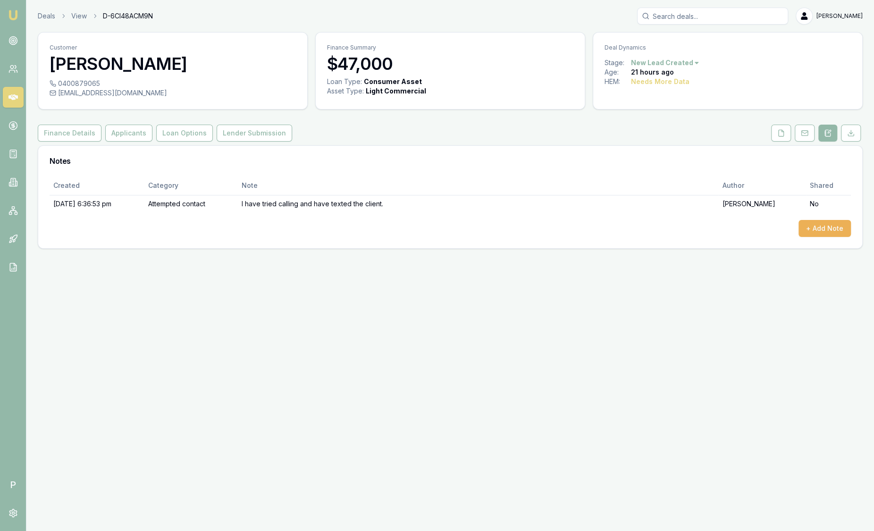
click at [16, 10] on img at bounding box center [13, 14] width 11 height 11
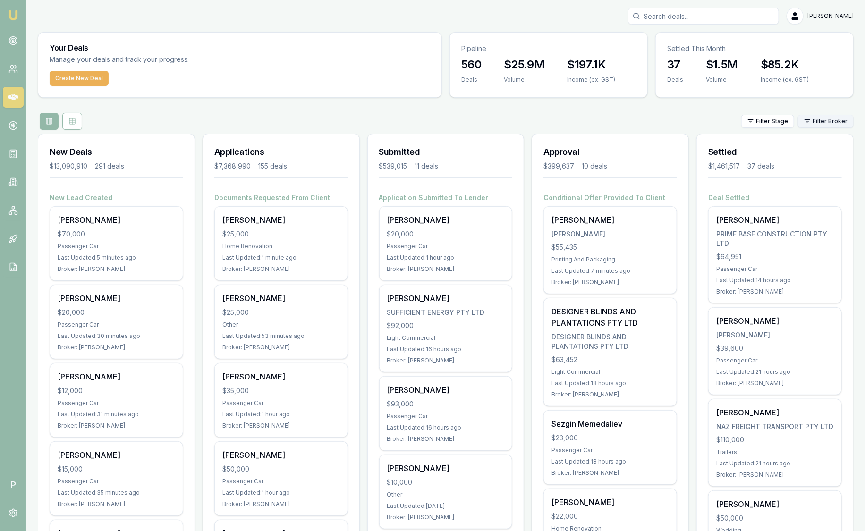
click at [830, 123] on html "Emu Broker P Sam Crouch Toggle Menu Your Deals Manage your deals and track your…" at bounding box center [432, 265] width 865 height 531
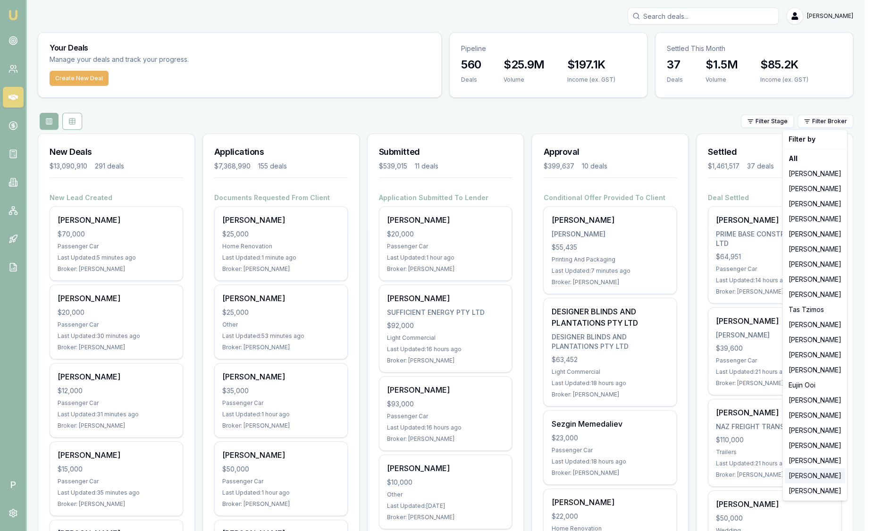
click at [832, 475] on div "[PERSON_NAME]" at bounding box center [815, 475] width 60 height 15
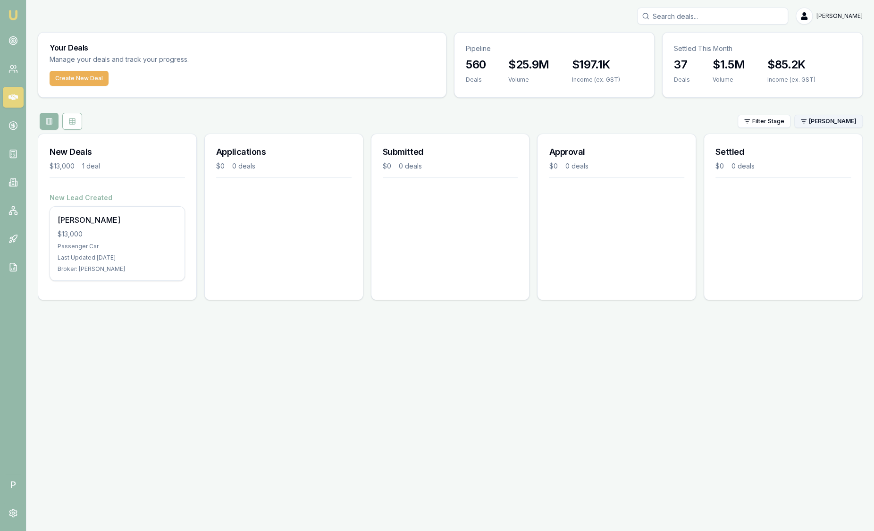
click at [846, 123] on html "Emu Broker P Sam Crouch Toggle Menu Your Deals Manage your deals and track your…" at bounding box center [437, 265] width 874 height 531
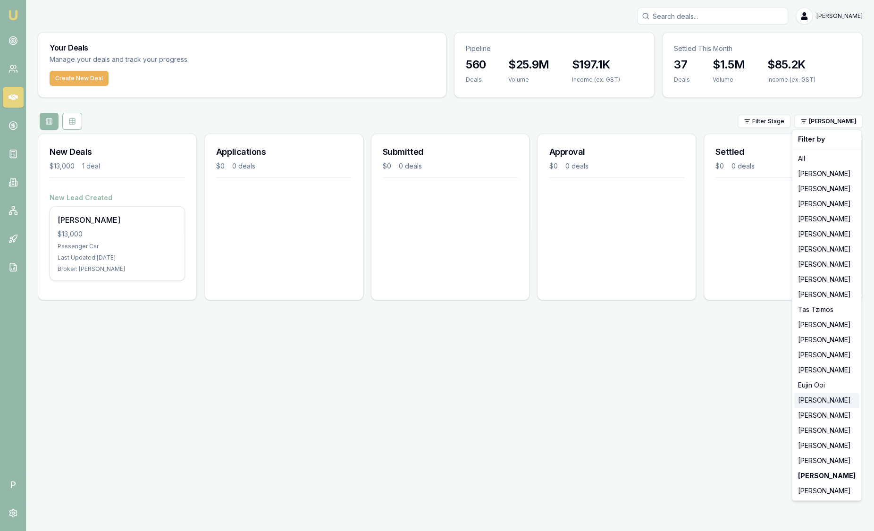
click at [818, 396] on div "Rachael Connors" at bounding box center [827, 400] width 65 height 15
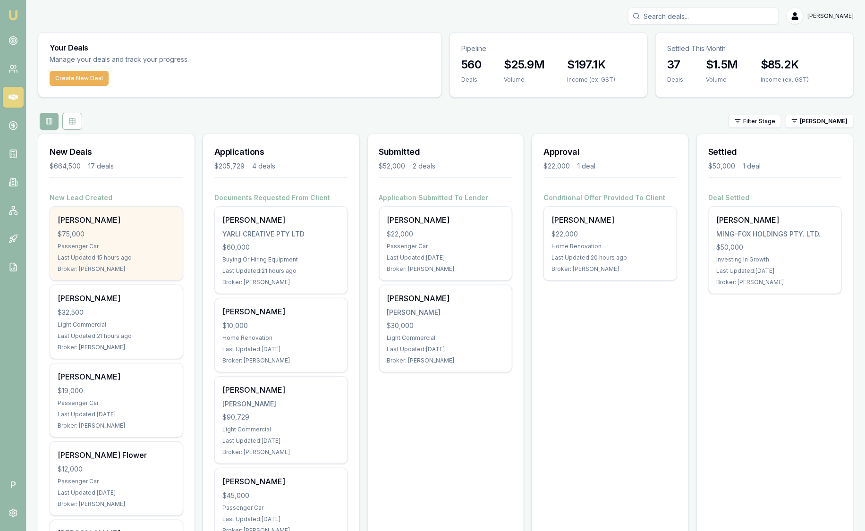
click at [111, 229] on div "Chantel White $75,000 Passenger Car Last Updated: 15 hours ago Broker: Rachael …" at bounding box center [116, 244] width 133 height 74
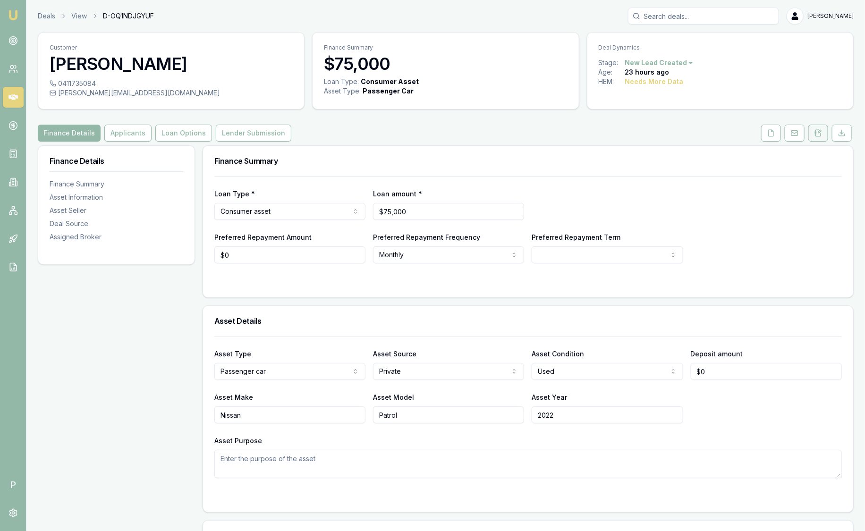
click at [821, 130] on icon at bounding box center [819, 131] width 3 height 3
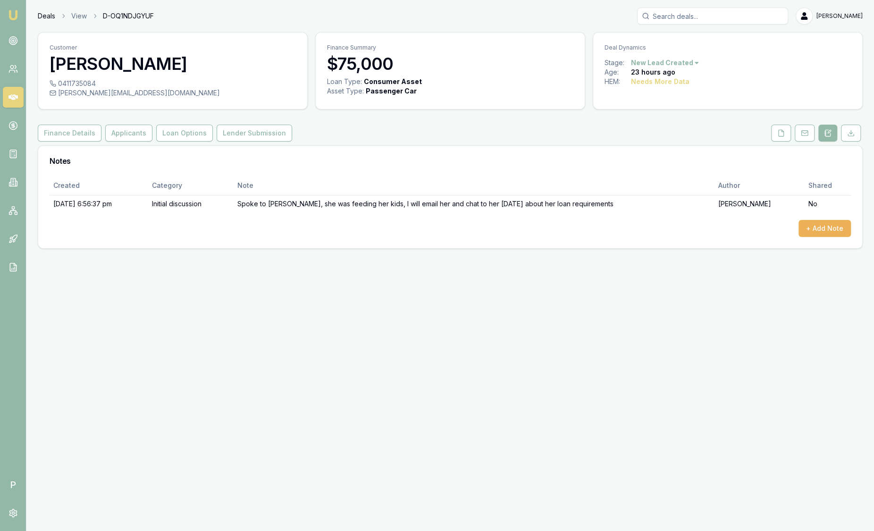
click at [45, 16] on link "Deals" at bounding box center [46, 15] width 17 height 9
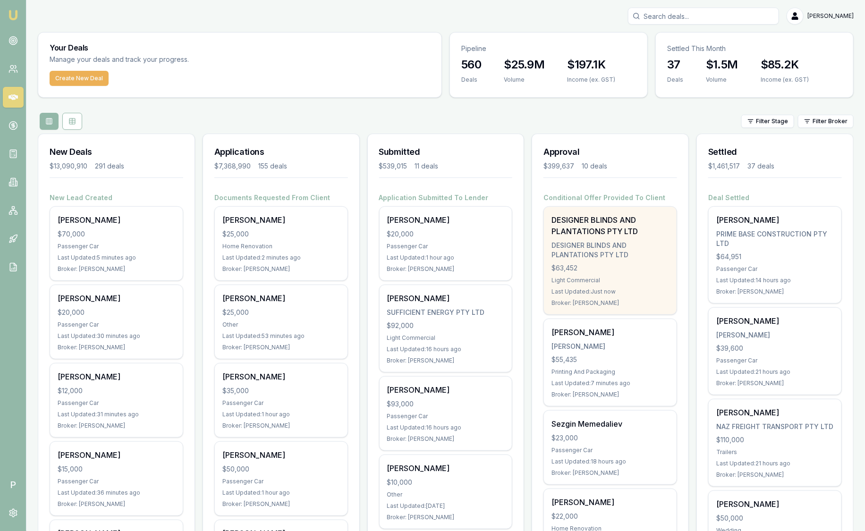
click at [648, 235] on div "DESIGNER BLINDS AND PLANTATIONS PTY LTD" at bounding box center [610, 225] width 118 height 23
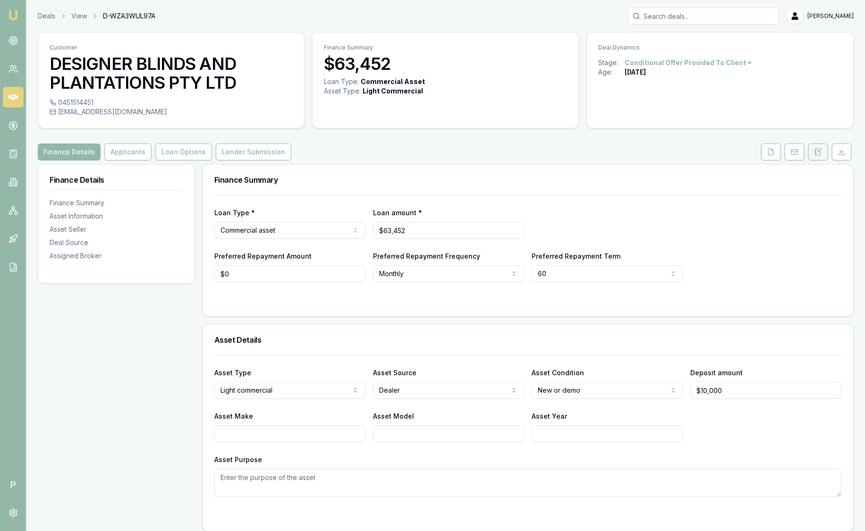
click at [822, 154] on icon at bounding box center [818, 152] width 8 height 8
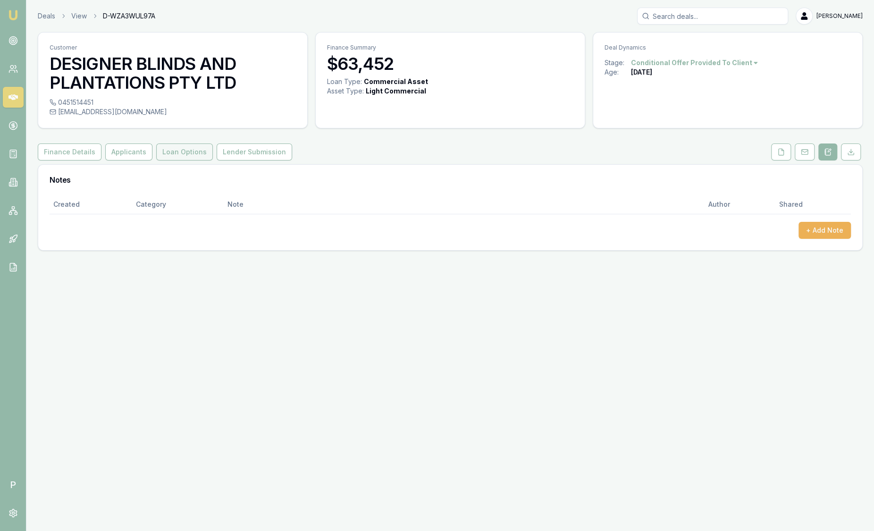
click at [193, 153] on button "Loan Options" at bounding box center [184, 152] width 57 height 17
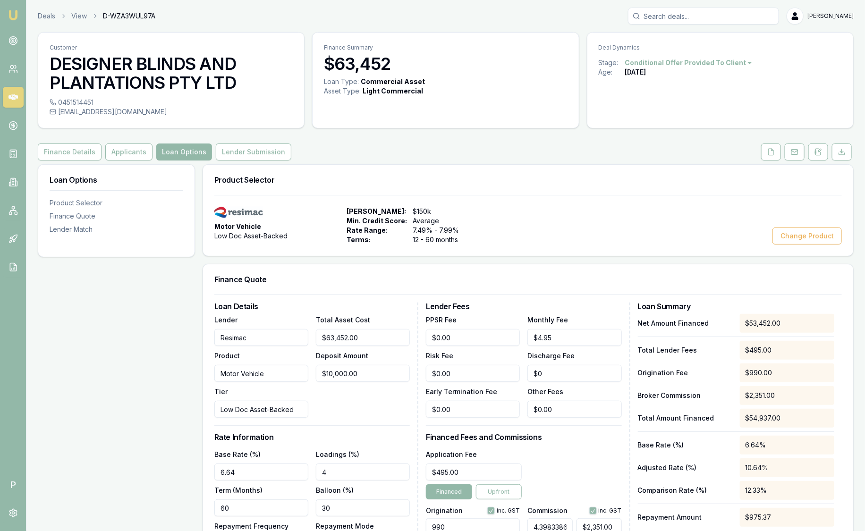
click at [17, 17] on img at bounding box center [13, 14] width 11 height 11
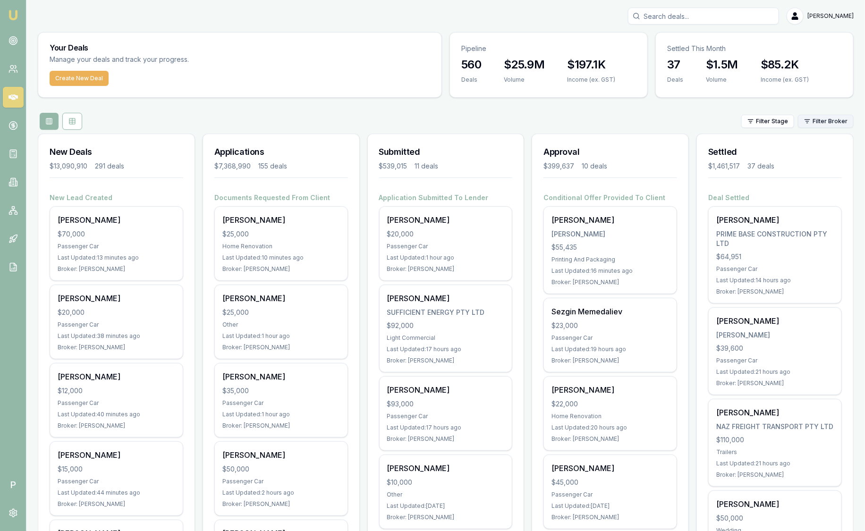
click at [808, 124] on html "Emu Broker P [PERSON_NAME] Toggle Menu Your Deals Manage your deals and track y…" at bounding box center [432, 265] width 865 height 531
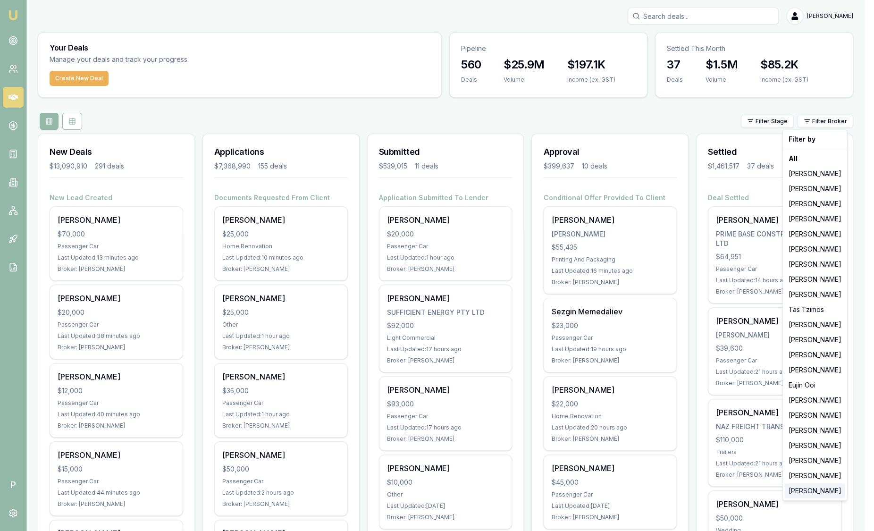
click at [805, 493] on div "Laura La Micela" at bounding box center [815, 490] width 60 height 15
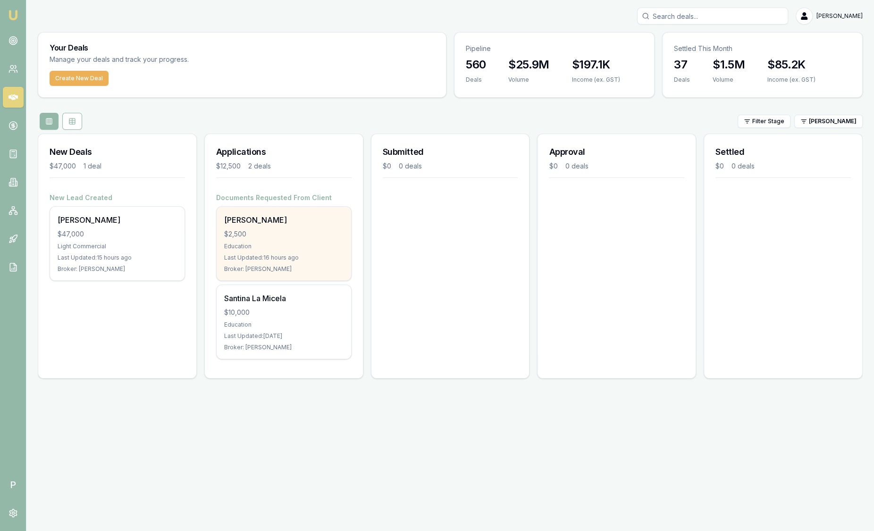
click at [290, 260] on div "Last Updated: 16 hours ago" at bounding box center [283, 258] width 119 height 8
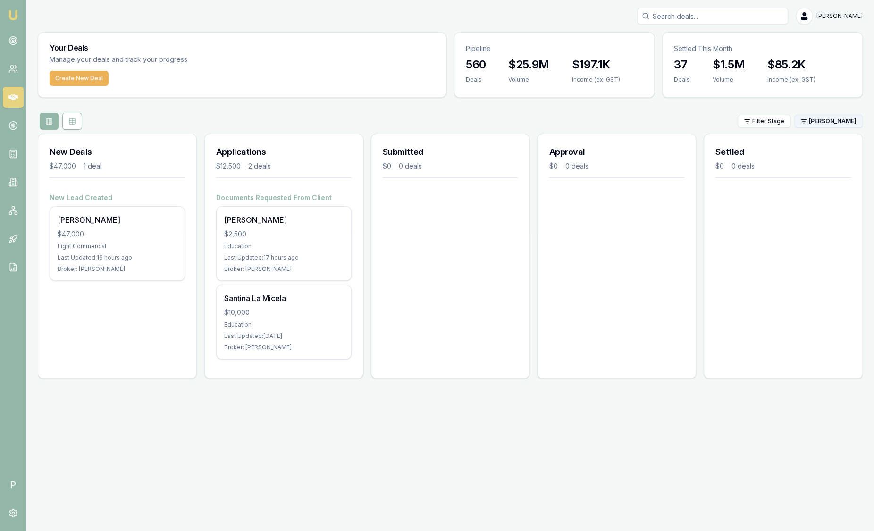
click at [809, 121] on html "Emu Broker P Sam Crouch Toggle Menu Your Deals Manage your deals and track your…" at bounding box center [437, 265] width 874 height 531
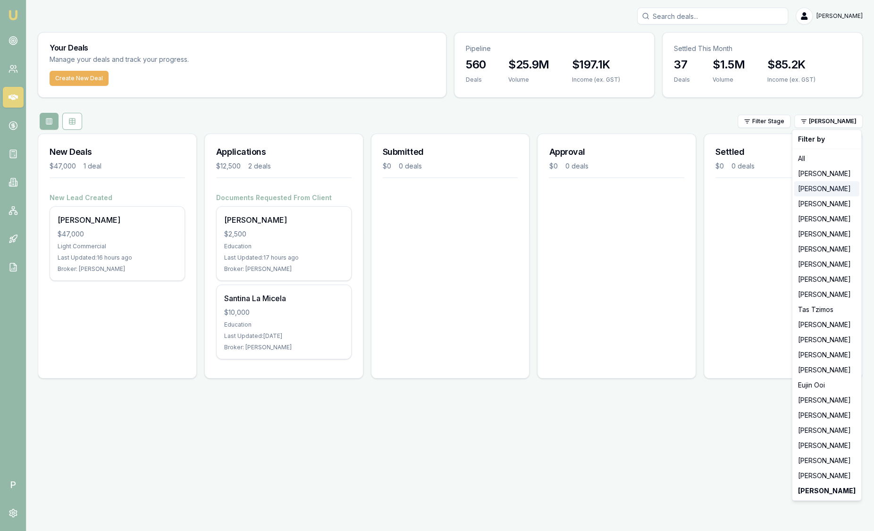
click at [808, 185] on div "[PERSON_NAME]" at bounding box center [827, 188] width 65 height 15
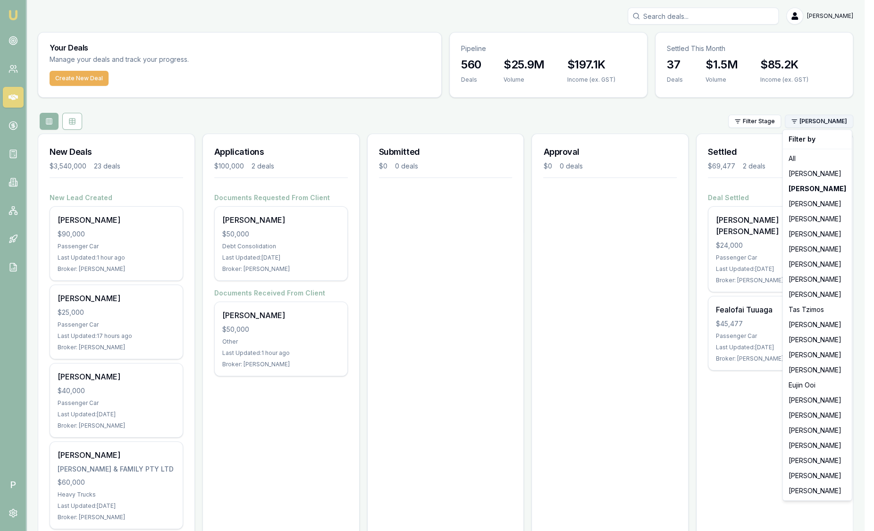
click at [837, 126] on html "Emu Broker P Sam Crouch Toggle Menu Your Deals Manage your deals and track your…" at bounding box center [437, 265] width 874 height 531
click at [813, 479] on div "[PERSON_NAME]" at bounding box center [817, 475] width 65 height 15
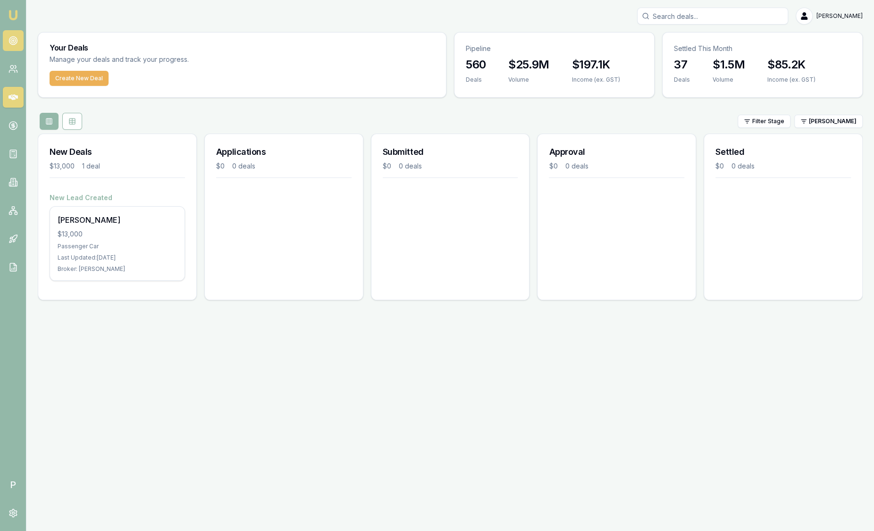
click at [16, 42] on icon at bounding box center [12, 40] width 9 height 9
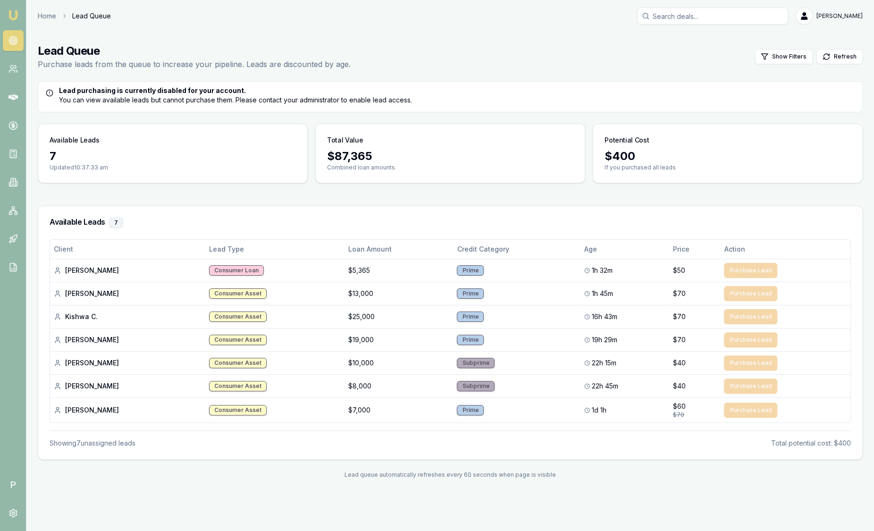
click at [20, 15] on link "Emu Broker" at bounding box center [13, 15] width 15 height 15
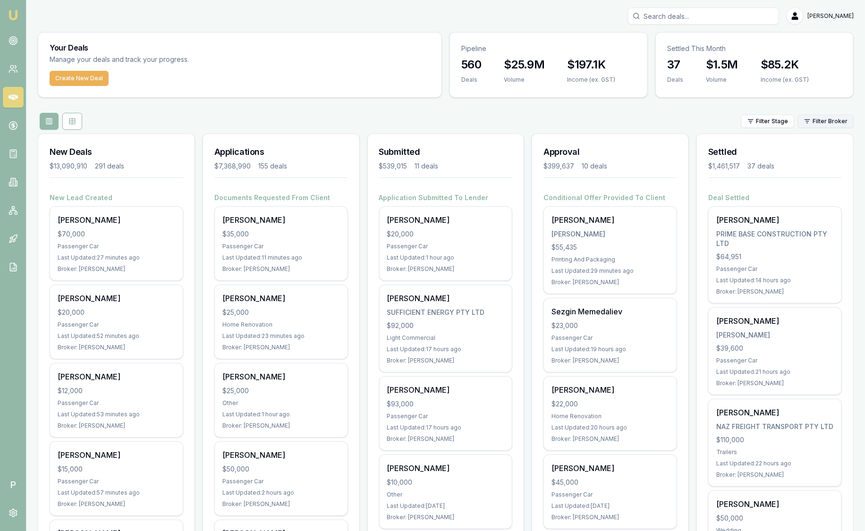
click at [840, 116] on html "Emu Broker P Sam Crouch Toggle Menu Your Deals Manage your deals and track your…" at bounding box center [432, 265] width 865 height 531
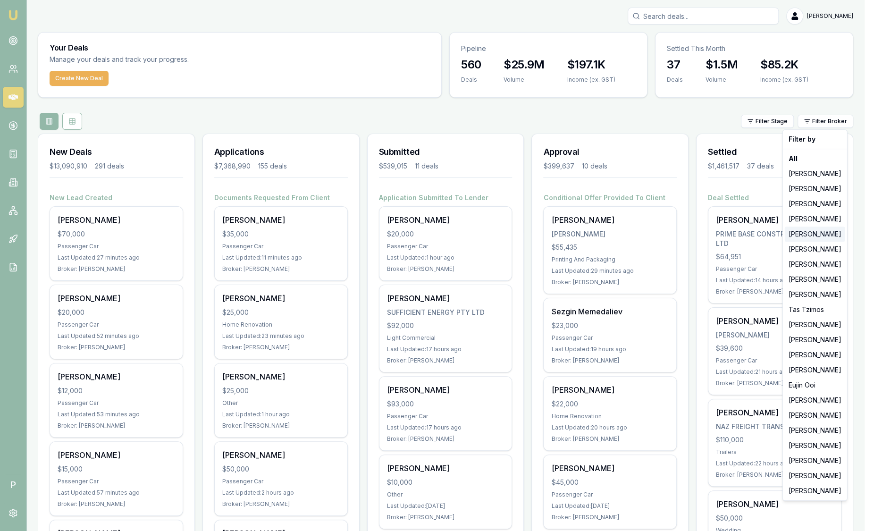
click at [818, 238] on div "[PERSON_NAME]" at bounding box center [815, 234] width 60 height 15
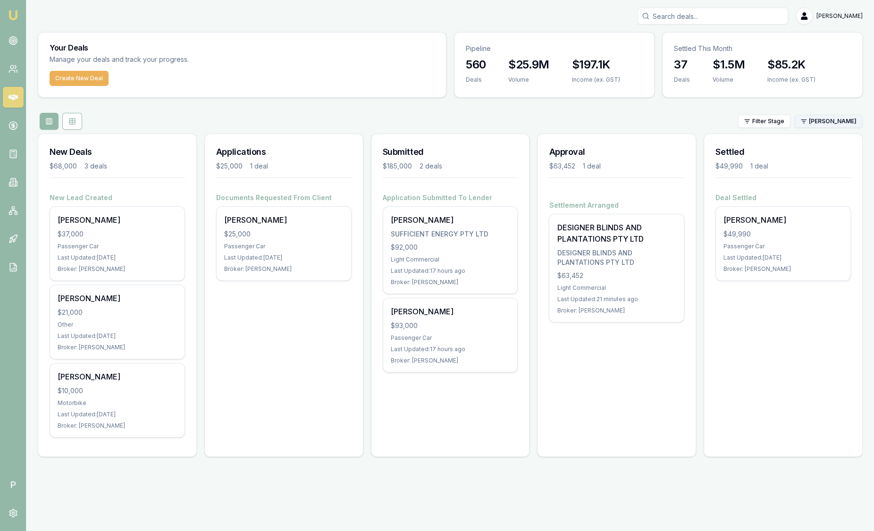
click at [830, 121] on html "Emu Broker P Sam Crouch Toggle Menu Your Deals Manage your deals and track your…" at bounding box center [437, 265] width 874 height 531
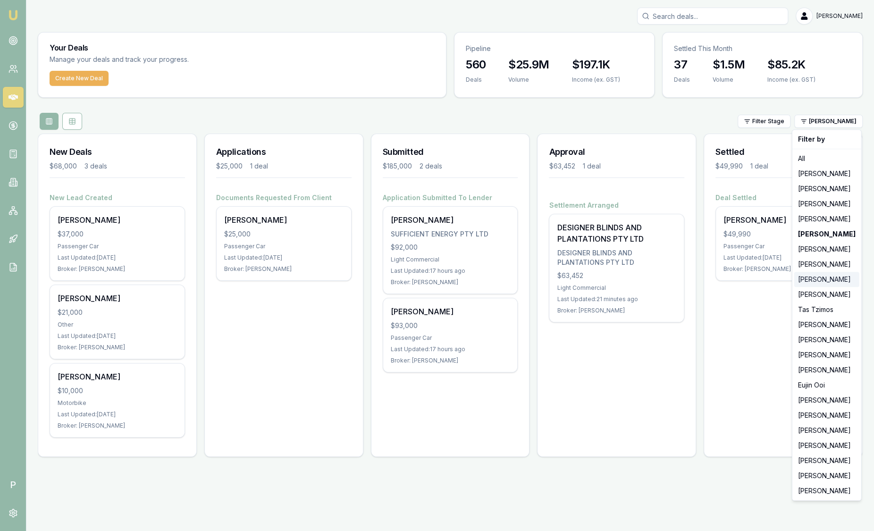
click at [824, 280] on div "[PERSON_NAME]" at bounding box center [827, 279] width 65 height 15
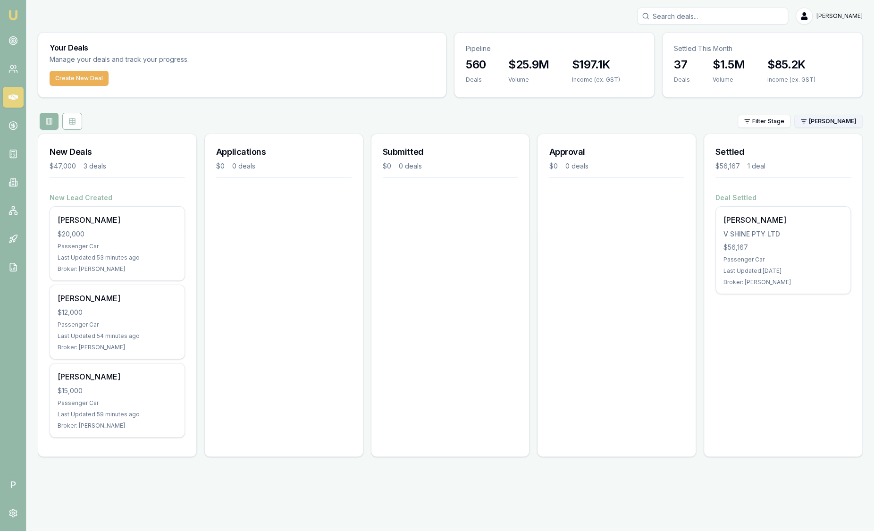
click at [853, 119] on html "Emu Broker P Sam Crouch Toggle Menu Your Deals Manage your deals and track your…" at bounding box center [437, 265] width 874 height 531
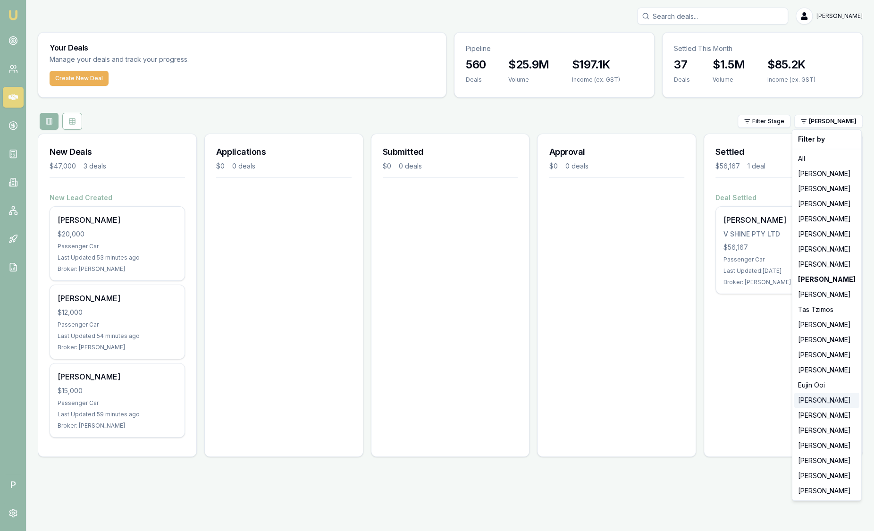
click at [818, 400] on div "[PERSON_NAME]" at bounding box center [827, 400] width 65 height 15
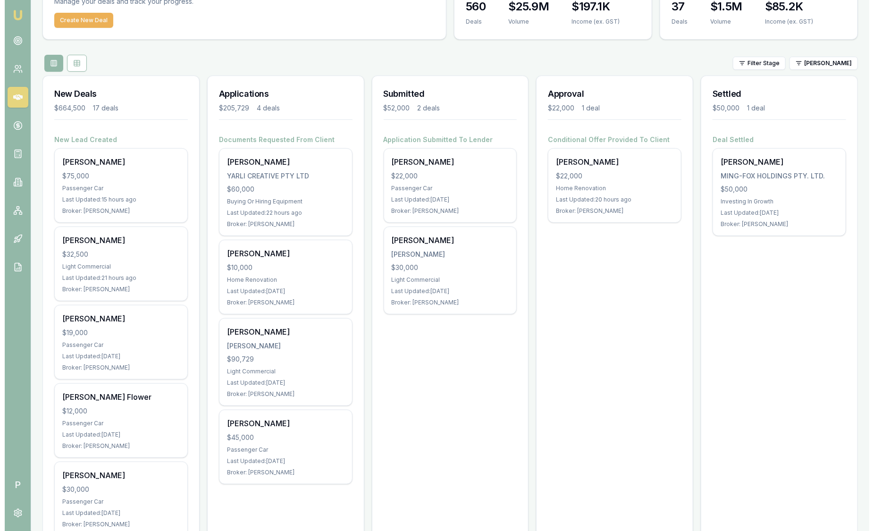
scroll to position [59, 0]
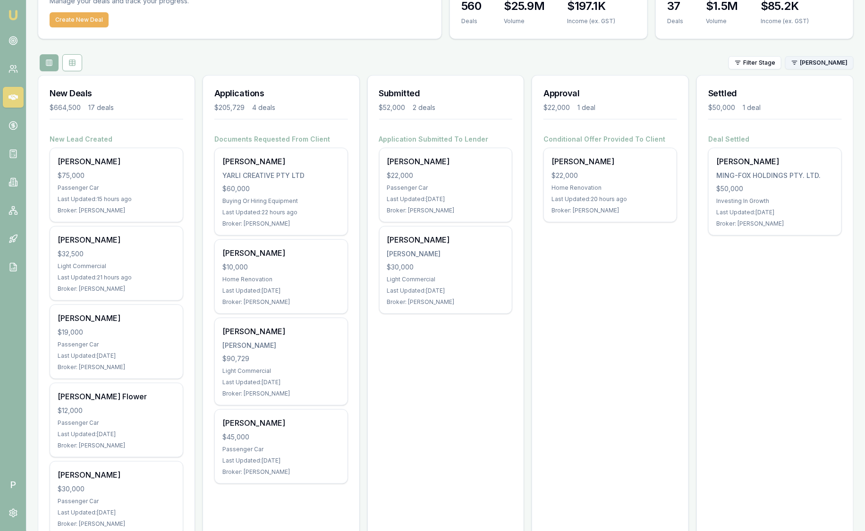
click at [829, 61] on html "Emu Broker P Sam Crouch Toggle Menu Your Deals Manage your deals and track your…" at bounding box center [432, 206] width 865 height 531
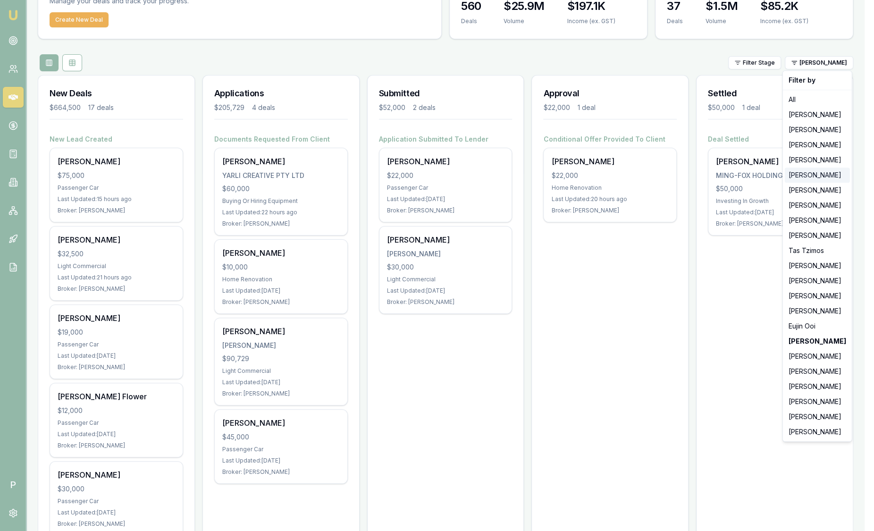
click at [805, 182] on div "[PERSON_NAME]" at bounding box center [817, 175] width 65 height 15
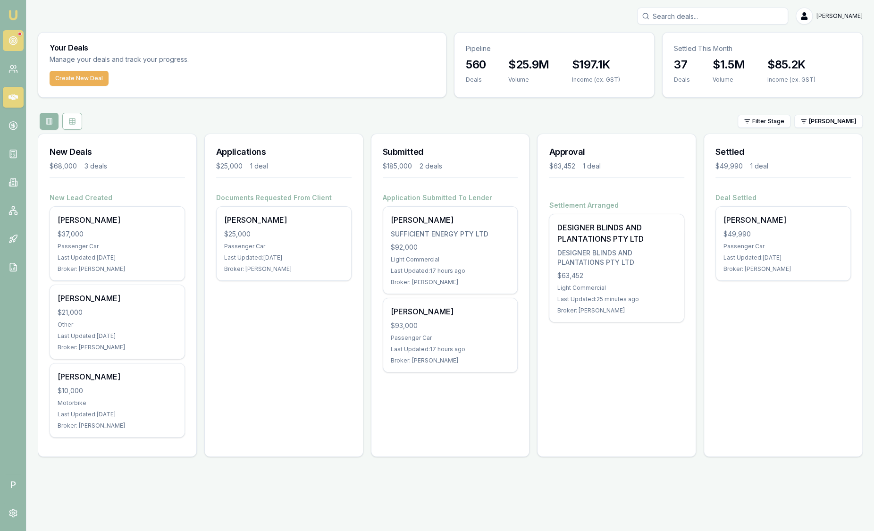
click at [11, 39] on circle at bounding box center [13, 40] width 5 height 5
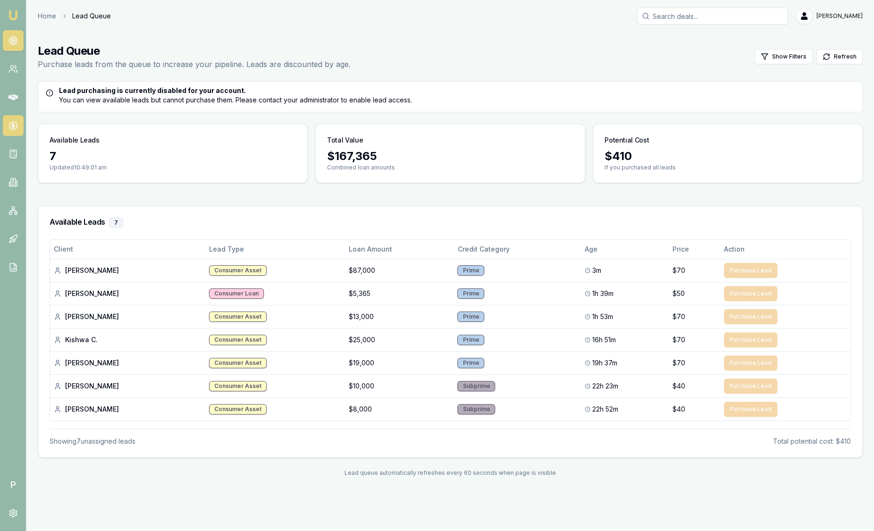
click at [13, 130] on circle at bounding box center [13, 126] width 8 height 8
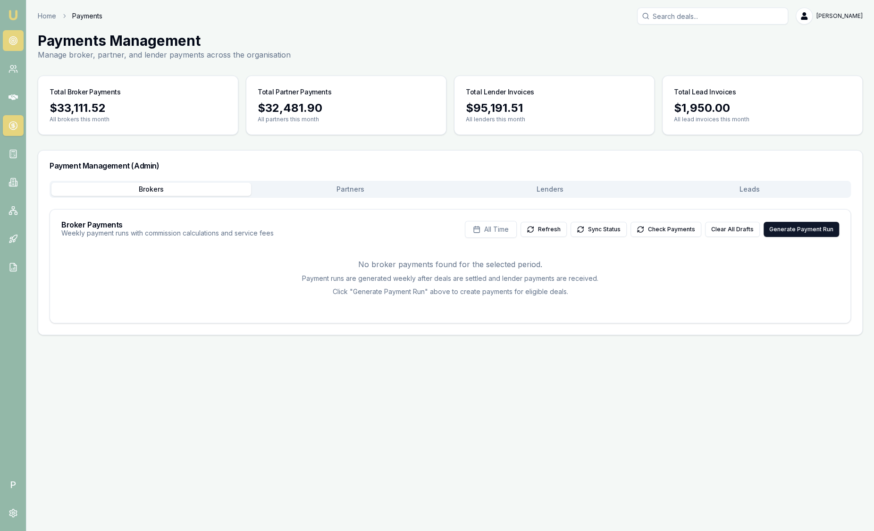
click at [20, 45] on link at bounding box center [13, 40] width 21 height 21
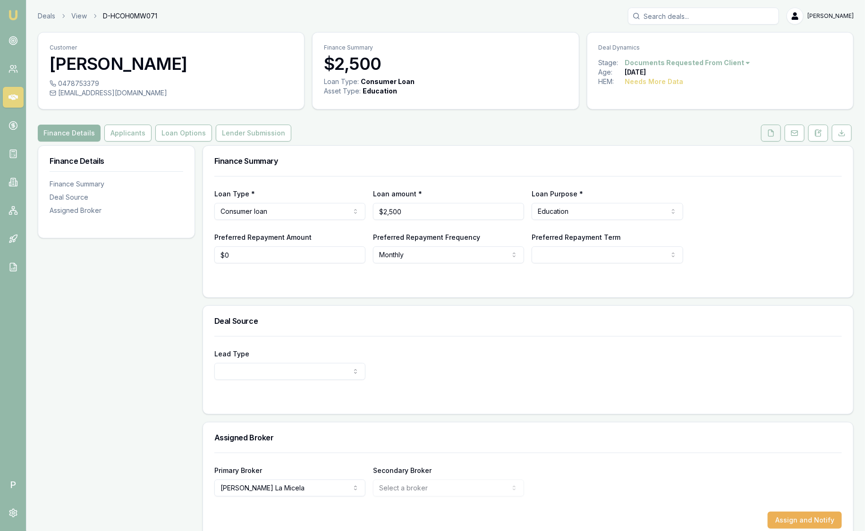
click at [771, 135] on icon at bounding box center [771, 133] width 8 height 8
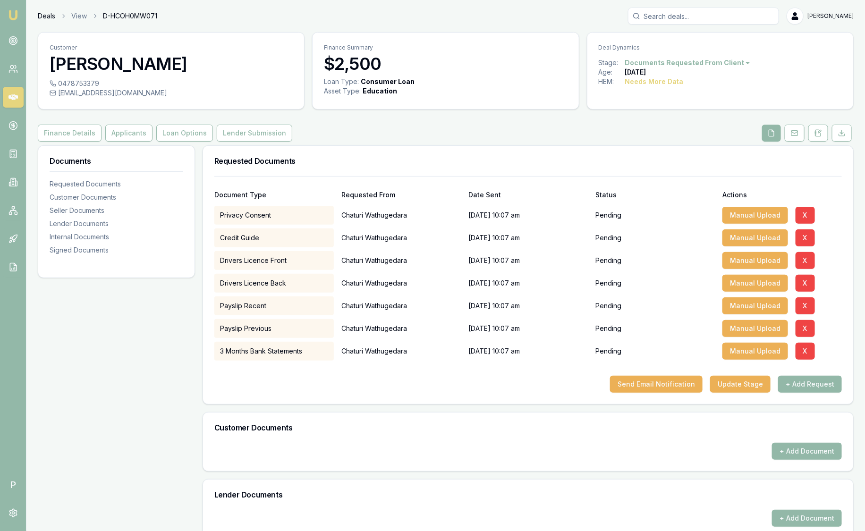
click at [43, 20] on link "Deals" at bounding box center [46, 15] width 17 height 9
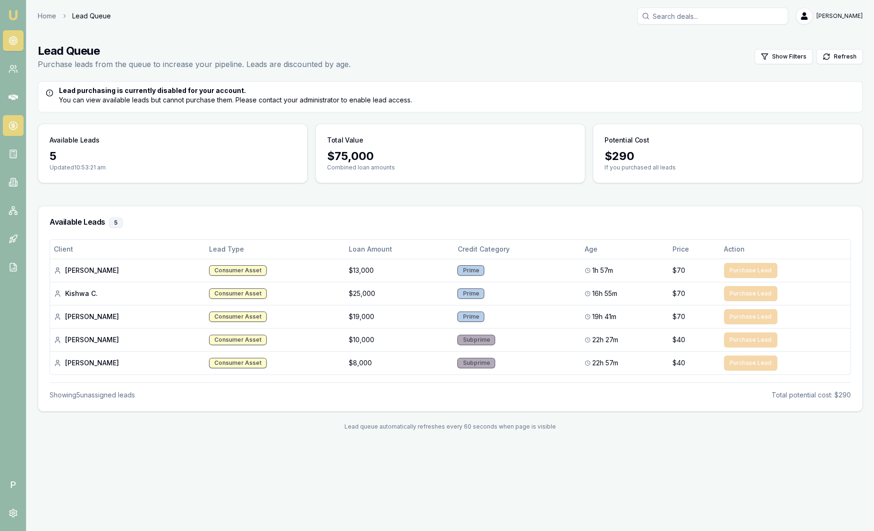
click at [16, 121] on icon at bounding box center [12, 125] width 9 height 9
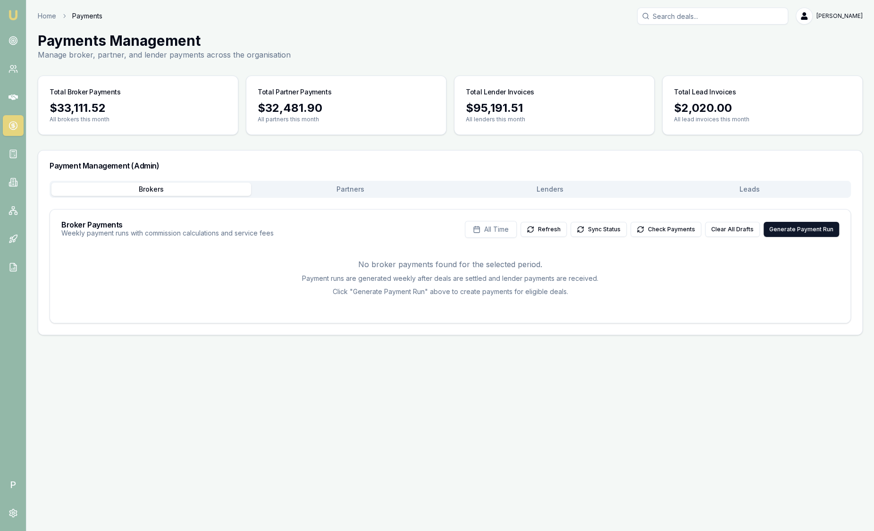
click at [766, 190] on button "Leads" at bounding box center [750, 189] width 200 height 13
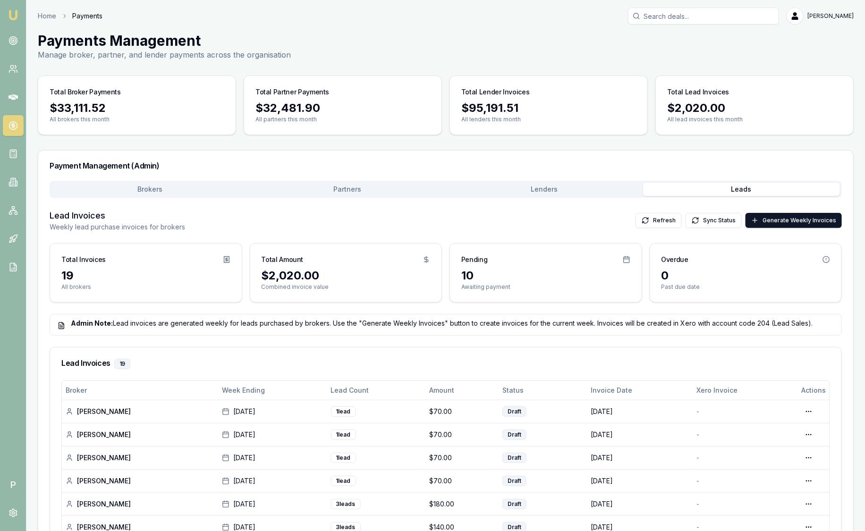
click at [12, 18] on img at bounding box center [13, 14] width 11 height 11
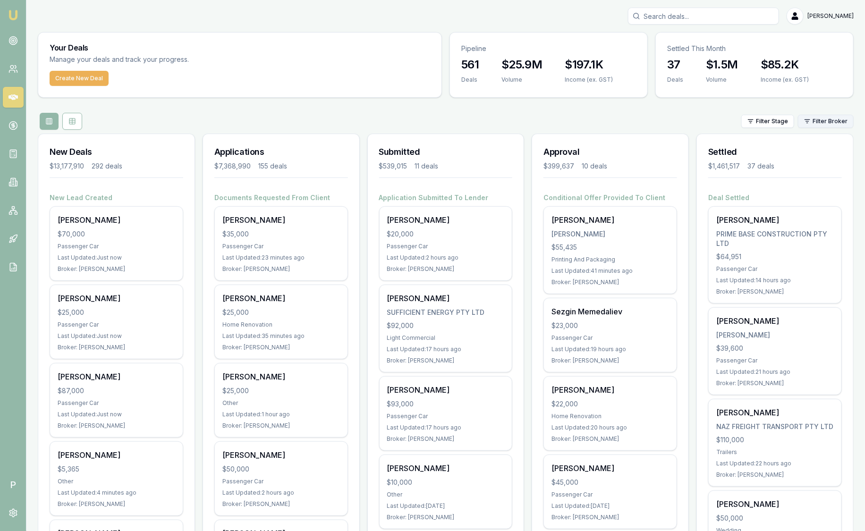
click at [814, 125] on html "Emu Broker P Sam Crouch Toggle Menu Your Deals Manage your deals and track your…" at bounding box center [432, 265] width 865 height 531
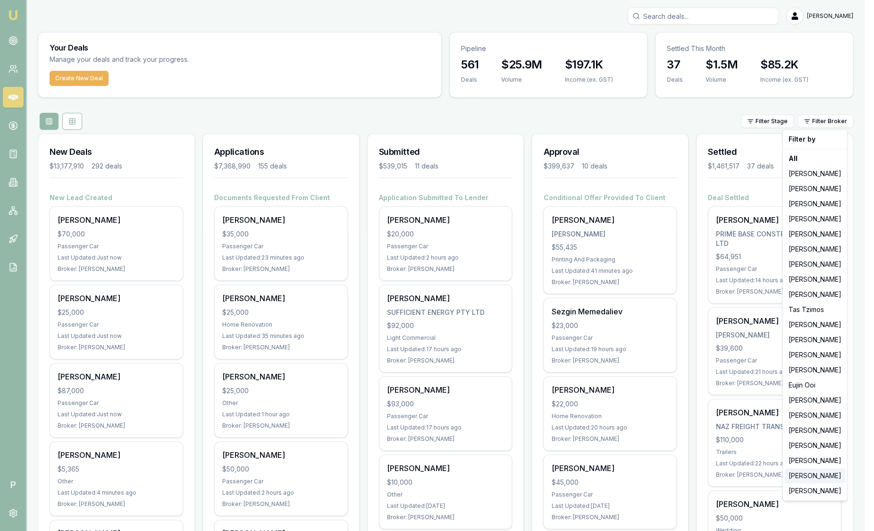
click at [815, 476] on div "[PERSON_NAME]" at bounding box center [815, 475] width 60 height 15
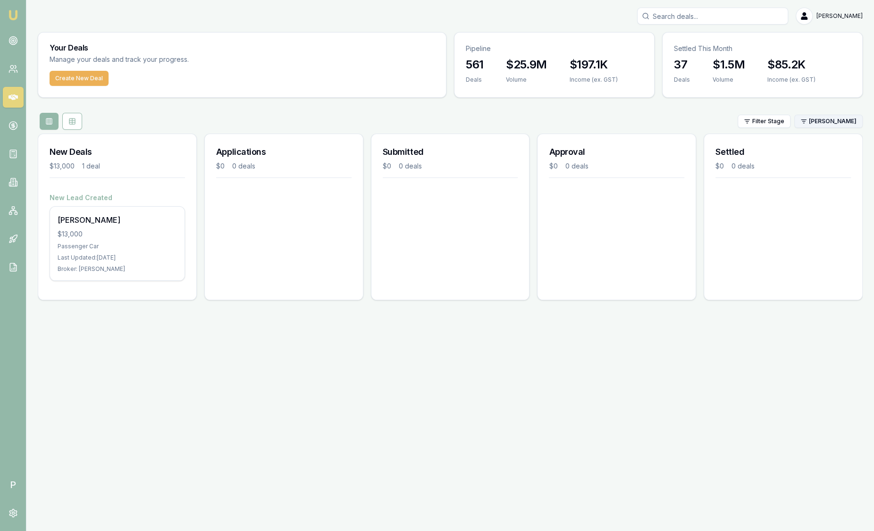
click at [830, 121] on html "Emu Broker P Sam Crouch Toggle Menu Your Deals Manage your deals and track your…" at bounding box center [437, 265] width 874 height 531
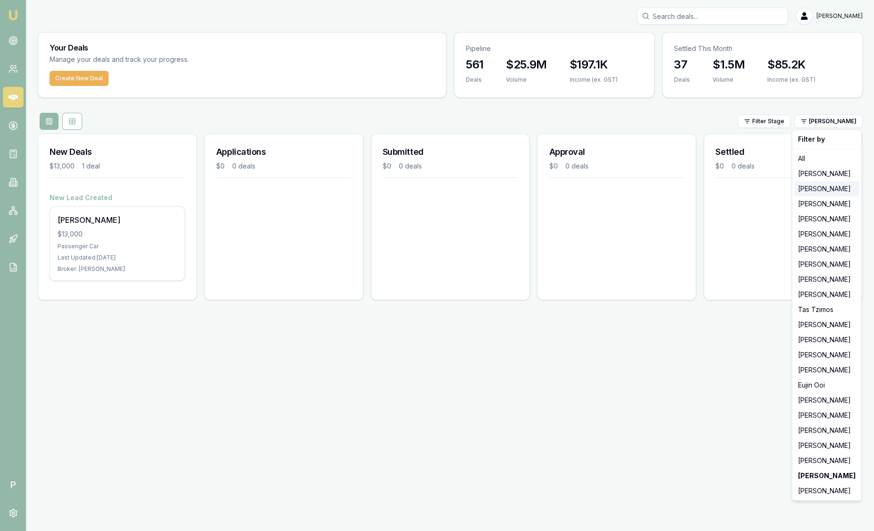
click at [818, 186] on div "[PERSON_NAME]" at bounding box center [827, 188] width 65 height 15
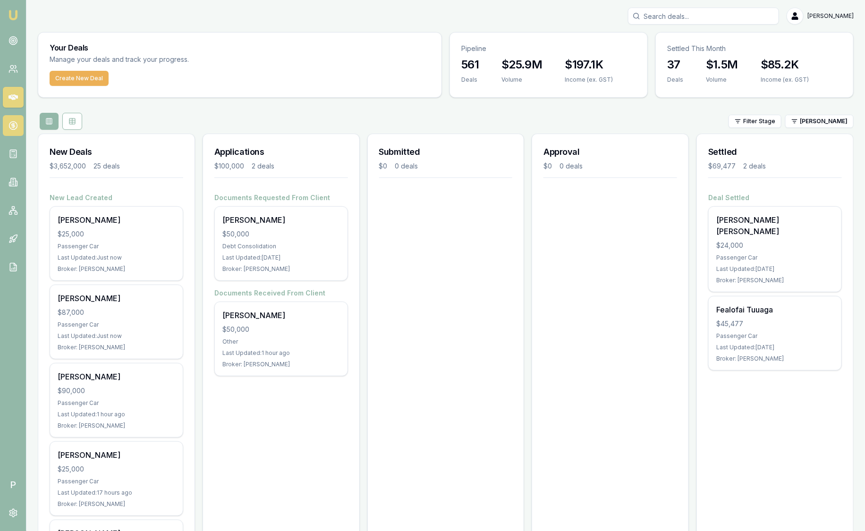
click at [13, 127] on icon at bounding box center [12, 125] width 3 height 3
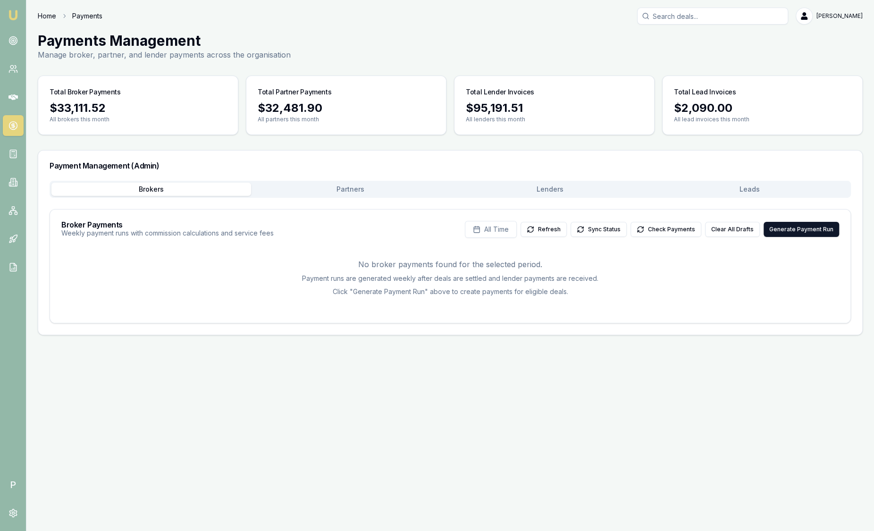
click at [43, 14] on link "Home" at bounding box center [47, 15] width 18 height 9
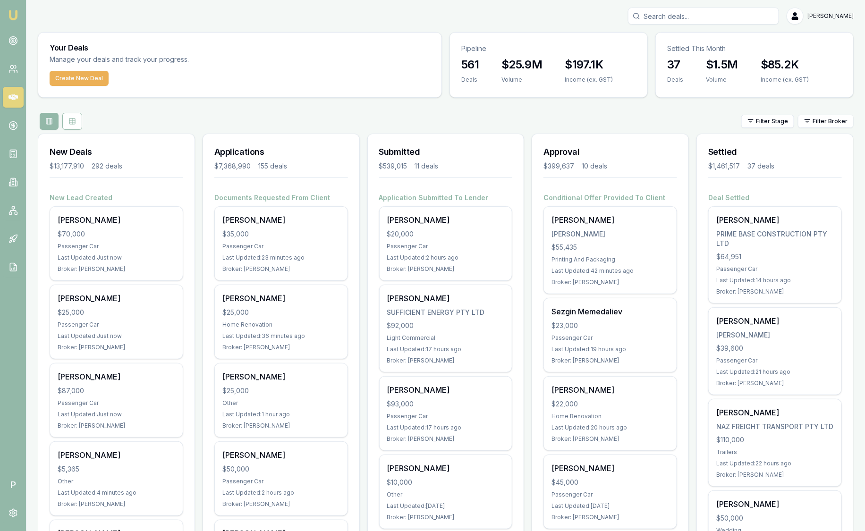
click at [15, 51] on nav "Emu Broker" at bounding box center [13, 142] width 26 height 285
click at [14, 45] on link at bounding box center [13, 40] width 21 height 21
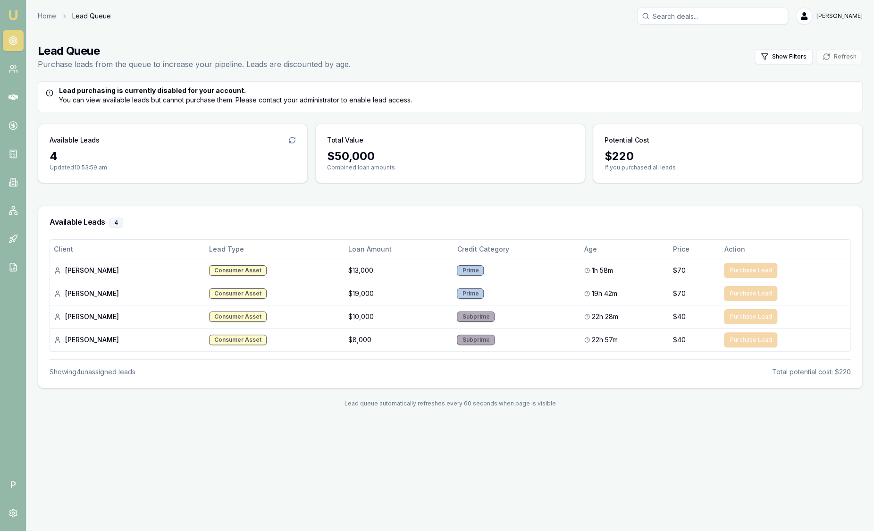
click at [15, 20] on img at bounding box center [13, 14] width 11 height 11
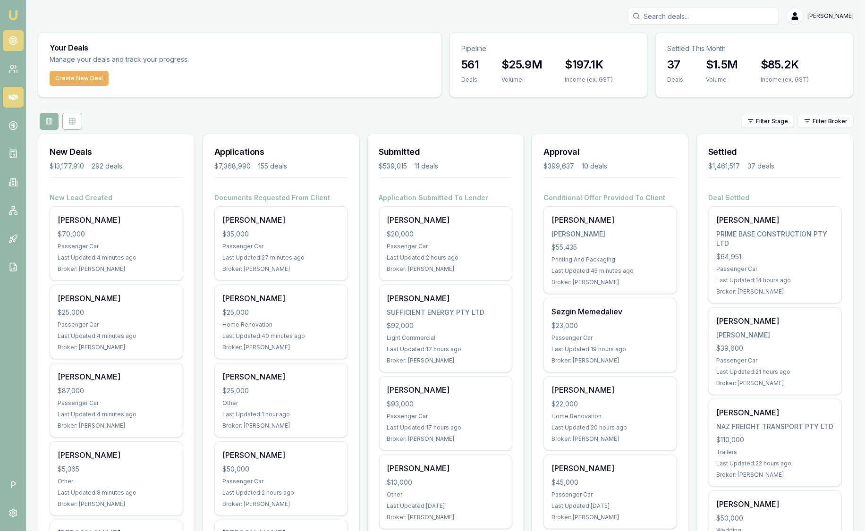
click at [17, 38] on circle at bounding box center [13, 41] width 8 height 8
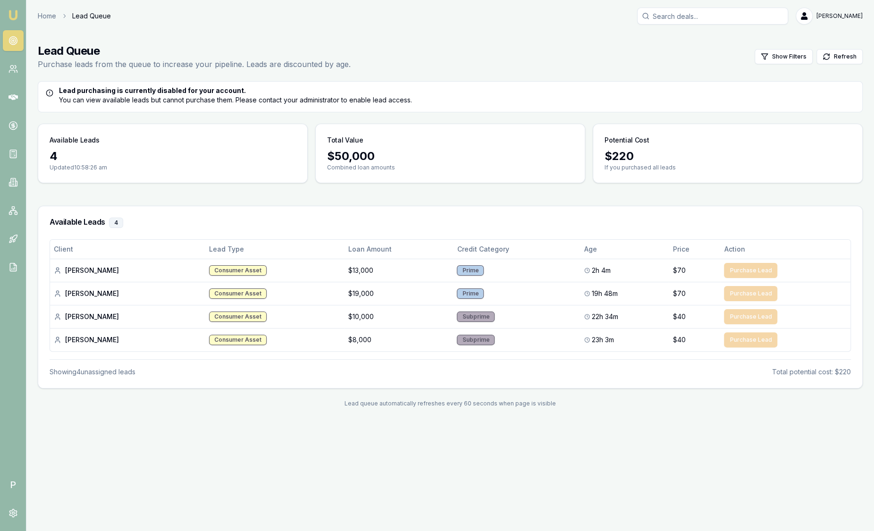
click at [16, 17] on img at bounding box center [13, 14] width 11 height 11
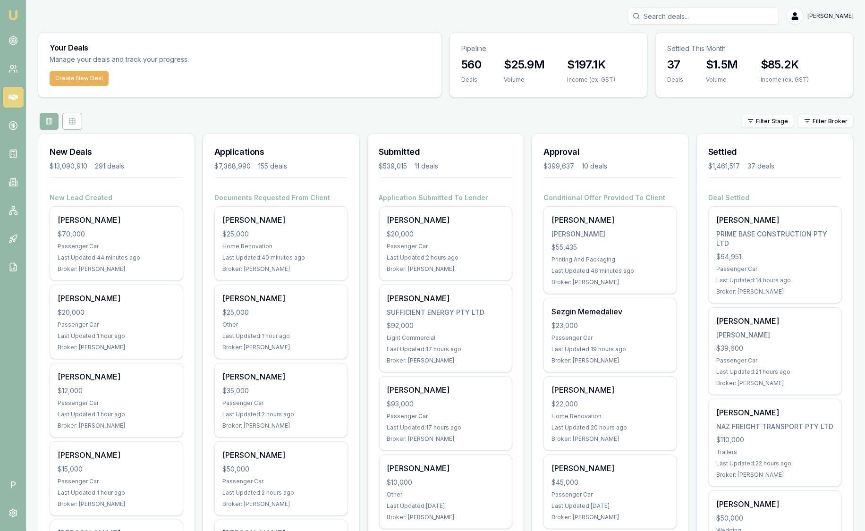
click at [825, 129] on div "Filter Stage Filter Broker" at bounding box center [446, 121] width 816 height 17
click at [824, 122] on html "Emu Broker P [PERSON_NAME] Toggle Menu Your Deals Manage your deals and track y…" at bounding box center [432, 265] width 865 height 531
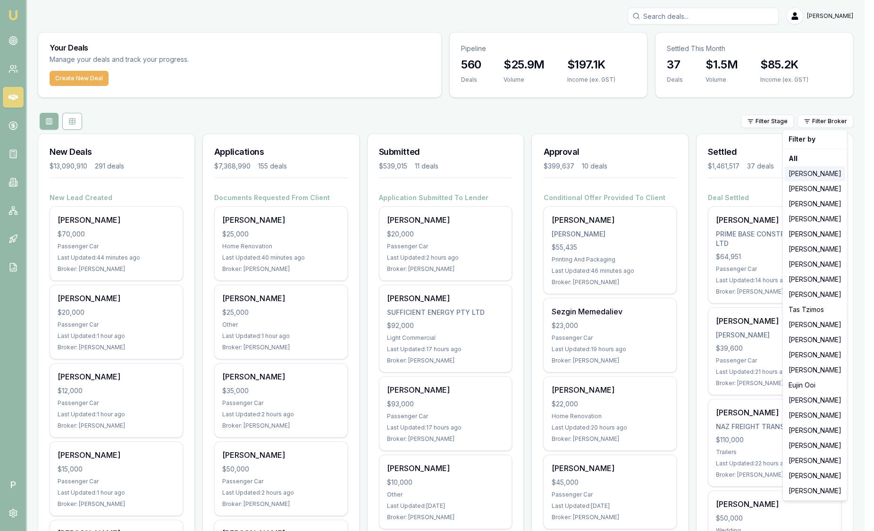
click at [815, 179] on div "[PERSON_NAME]" at bounding box center [815, 173] width 60 height 15
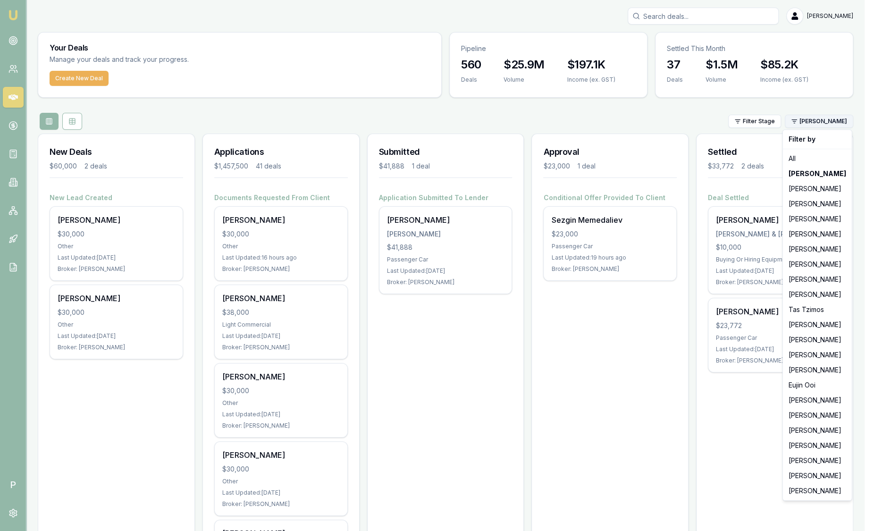
click at [820, 126] on html "Emu Broker P [PERSON_NAME] Toggle Menu Your Deals Manage your deals and track y…" at bounding box center [437, 265] width 874 height 531
